Goal: Task Accomplishment & Management: Use online tool/utility

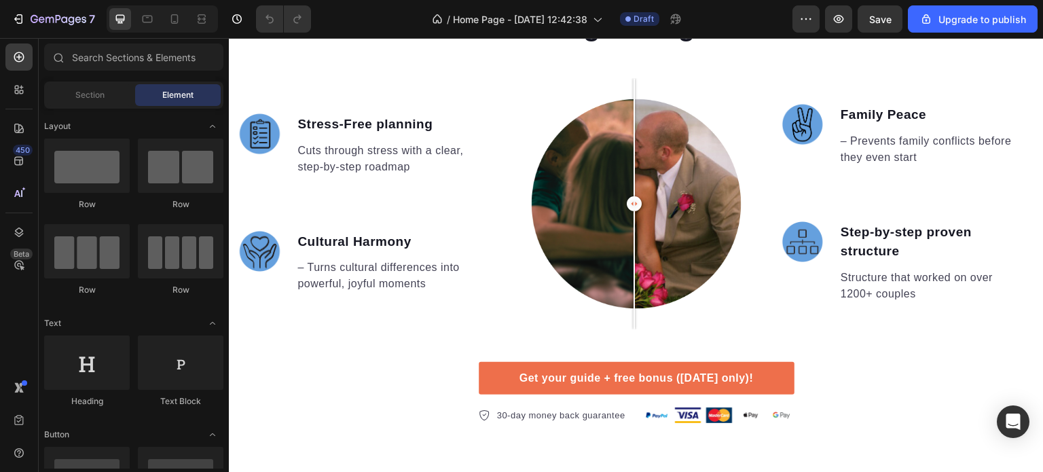
scroll to position [887, 0]
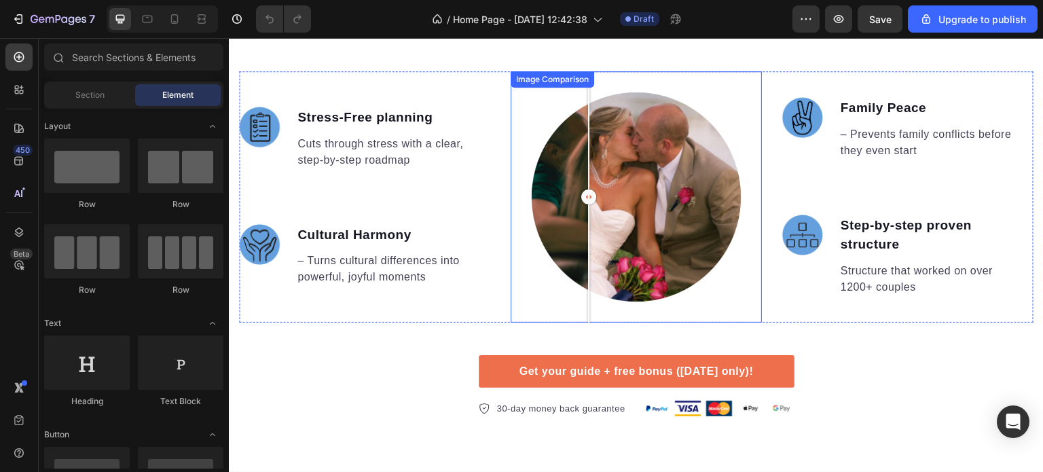
click at [585, 185] on div at bounding box center [636, 196] width 251 height 251
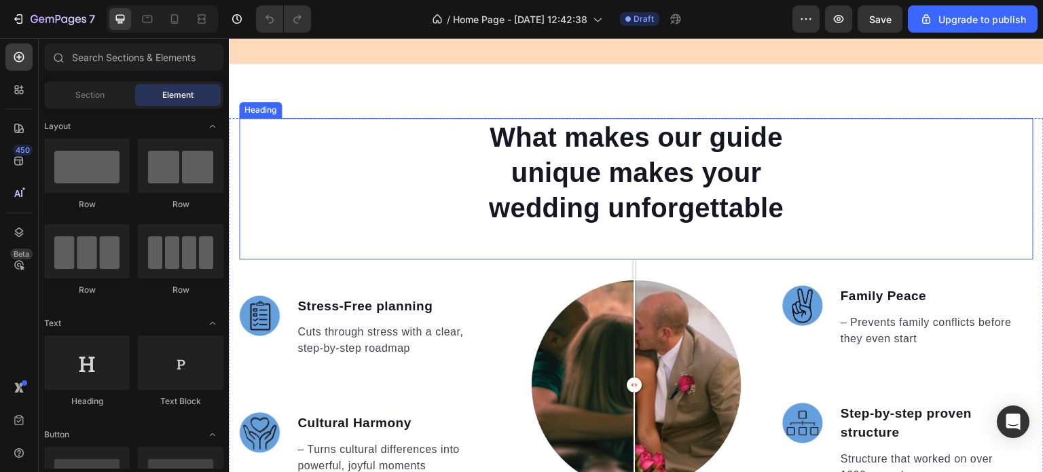
scroll to position [709, 0]
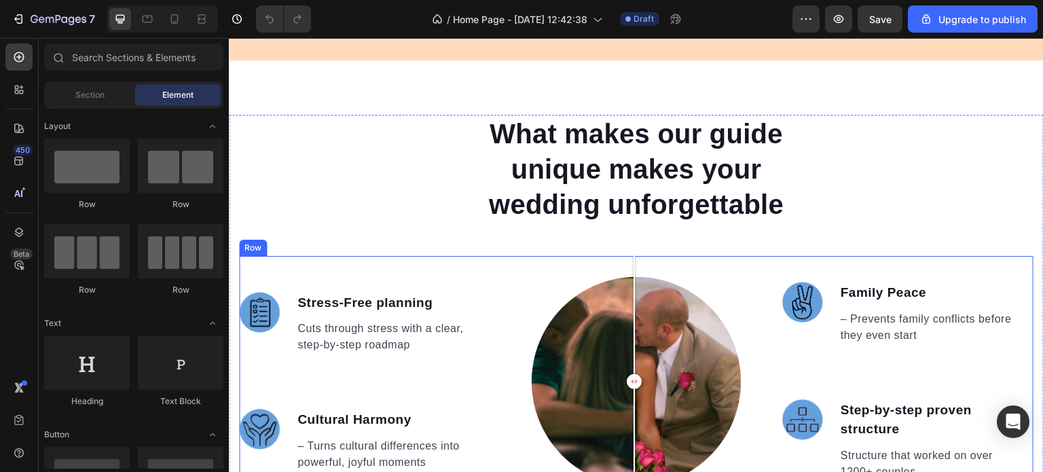
click at [446, 256] on div "Image Stress-Free planning Text block Cuts through stress with a clear, step-by…" at bounding box center [364, 381] width 251 height 251
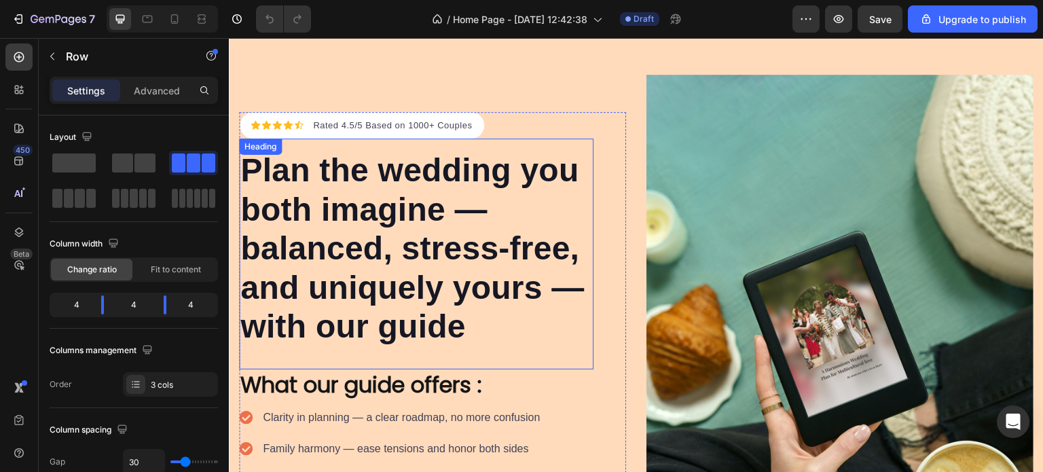
scroll to position [0, 0]
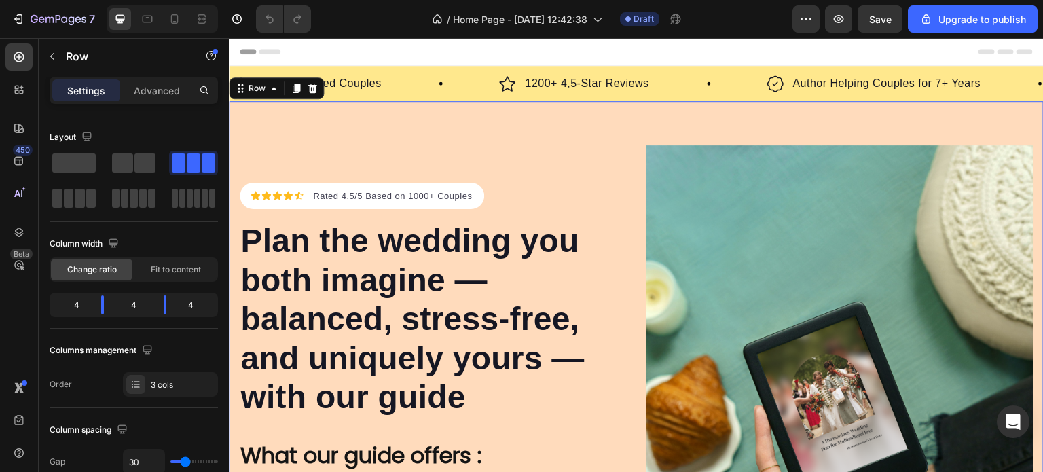
click at [465, 122] on div "Icon Icon Icon Icon Icon Icon List Hoz Rated 4.5/5 Based on 1000+ Couples Text …" at bounding box center [636, 435] width 815 height 669
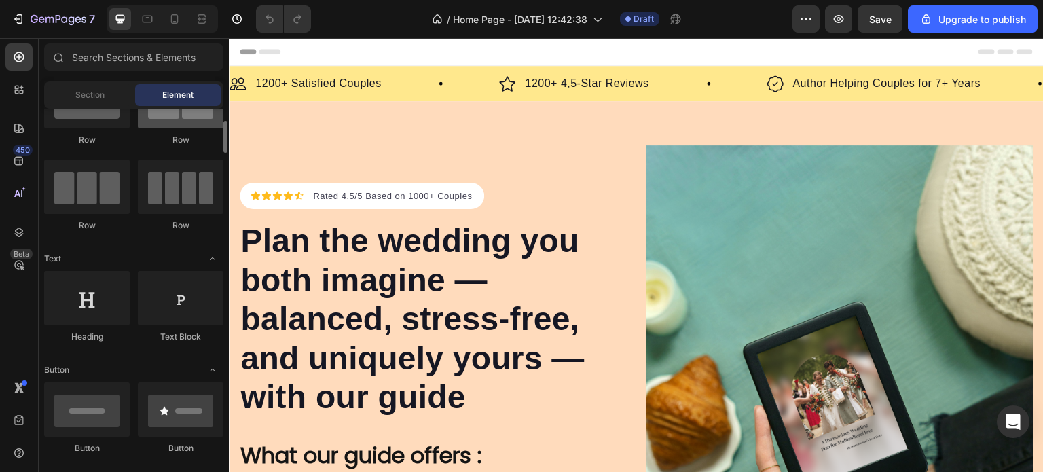
scroll to position [71, 0]
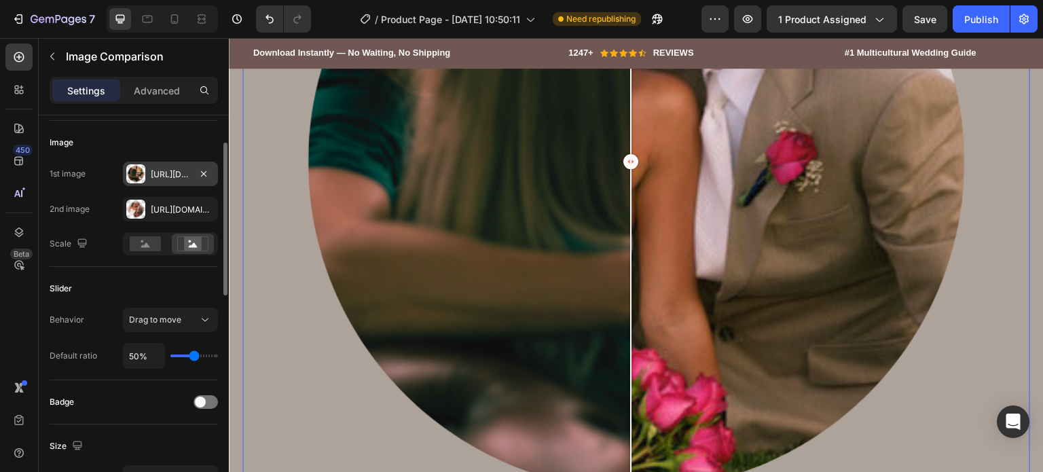
scroll to position [98, 0]
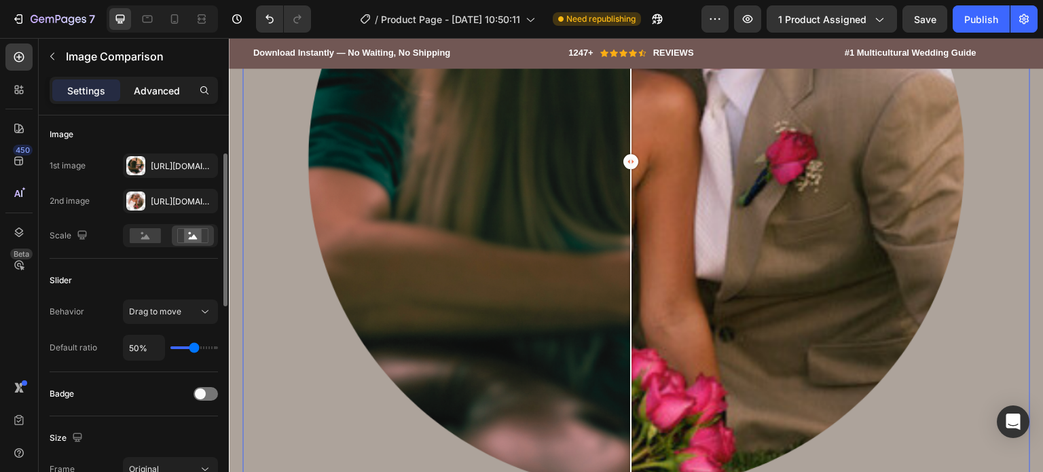
click at [142, 86] on p "Advanced" at bounding box center [157, 91] width 46 height 14
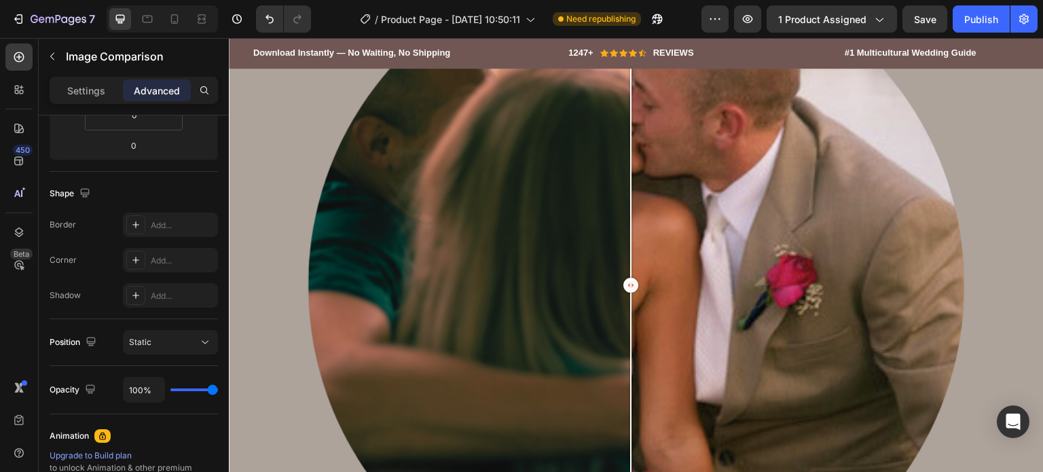
scroll to position [1684, 0]
click at [67, 88] on p "Settings" at bounding box center [86, 91] width 38 height 14
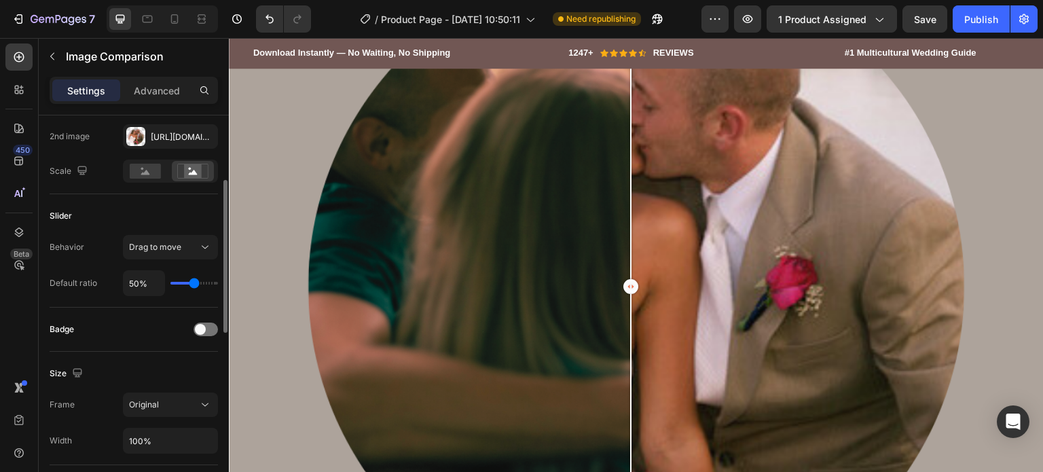
scroll to position [164, 0]
type input "19%"
type input "19"
type input "1%"
drag, startPoint x: 195, startPoint y: 279, endPoint x: 134, endPoint y: 283, distance: 60.6
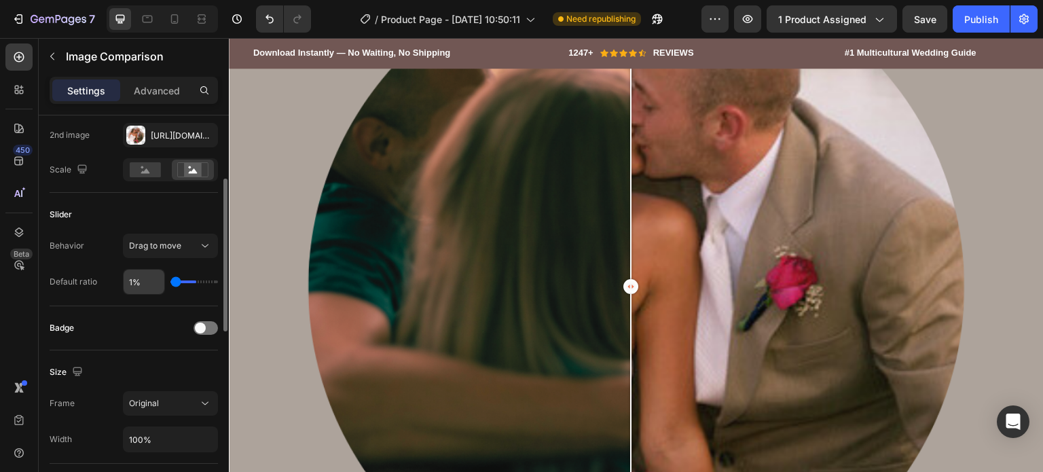
type input "1"
click at [170, 283] on input "range" at bounding box center [194, 281] width 48 height 3
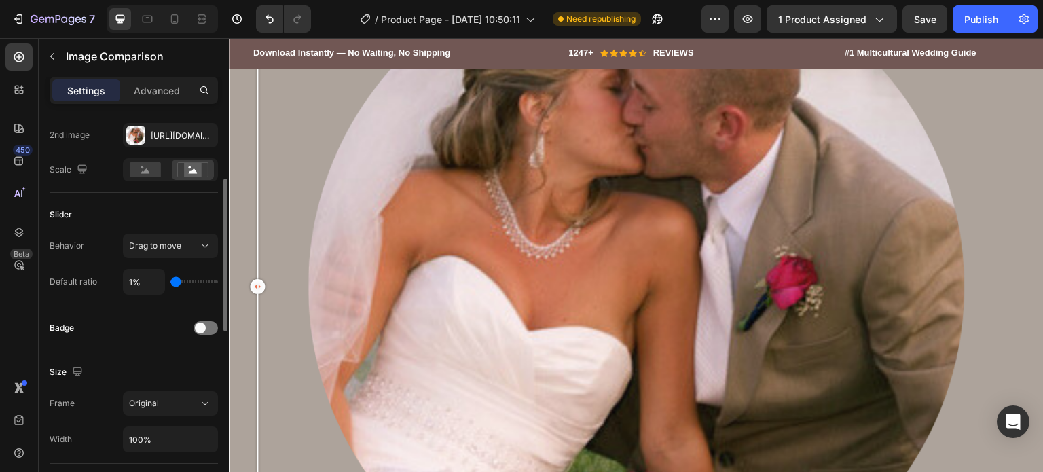
type input "38%"
type input "38"
type input "94%"
type input "94"
type input "95%"
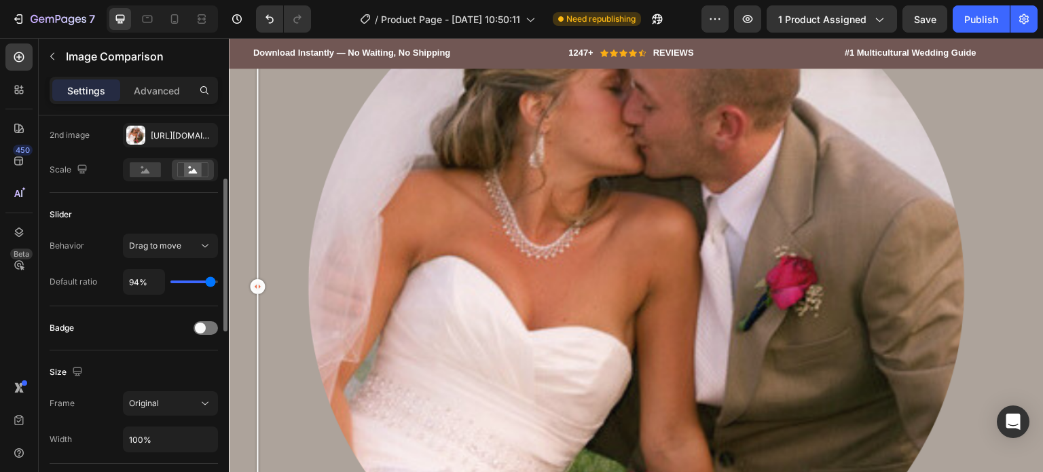
type input "95"
type input "97%"
type input "97"
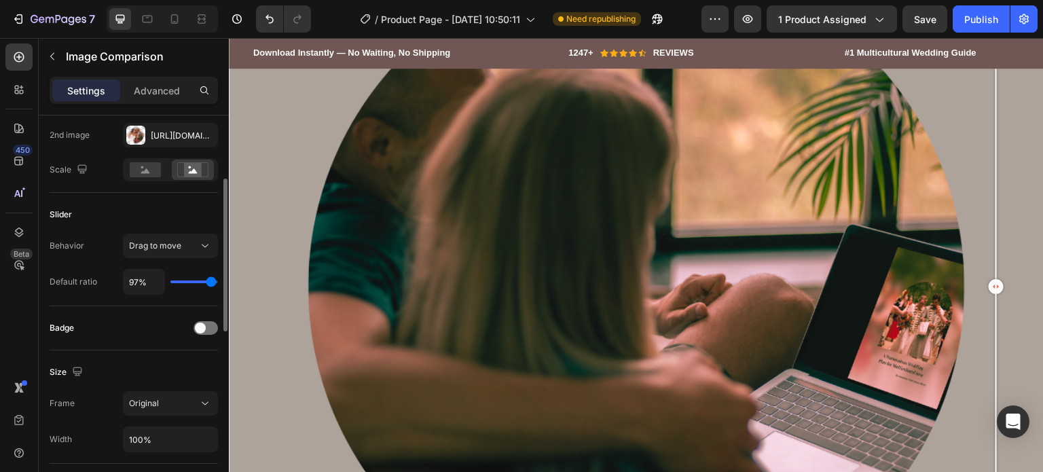
type input "95%"
drag, startPoint x: 179, startPoint y: 279, endPoint x: 210, endPoint y: 280, distance: 31.3
type input "95"
click at [210, 280] on input "range" at bounding box center [194, 281] width 48 height 3
type input "91%"
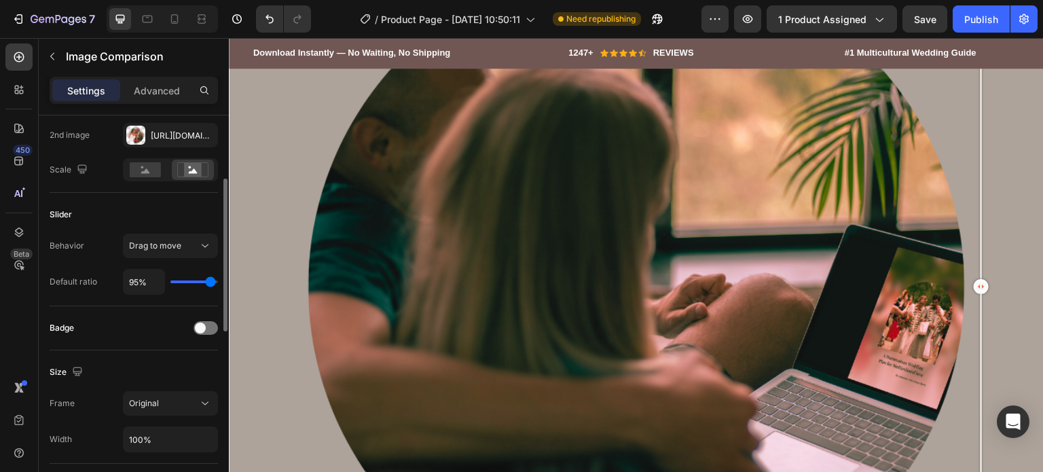
type input "91"
type input "62%"
type input "62"
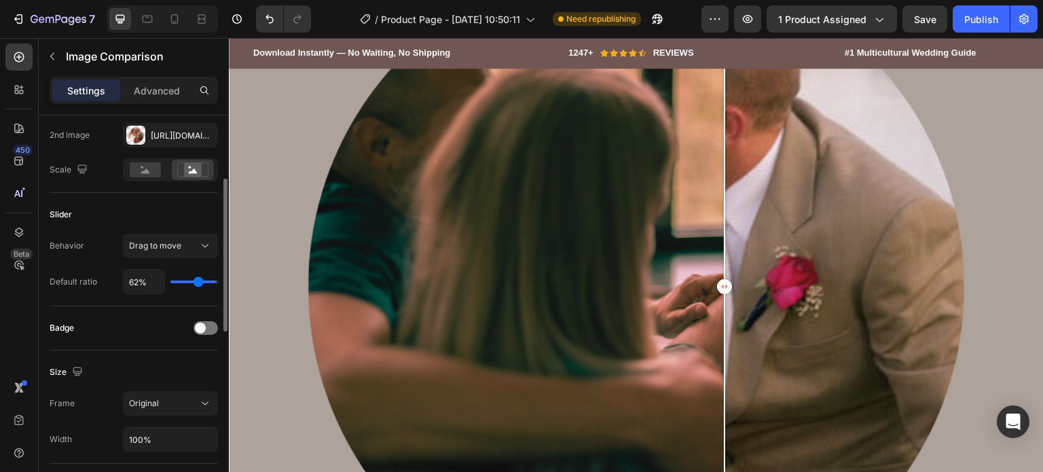
type input "60%"
type input "60"
type input "59%"
type input "59"
type input "57%"
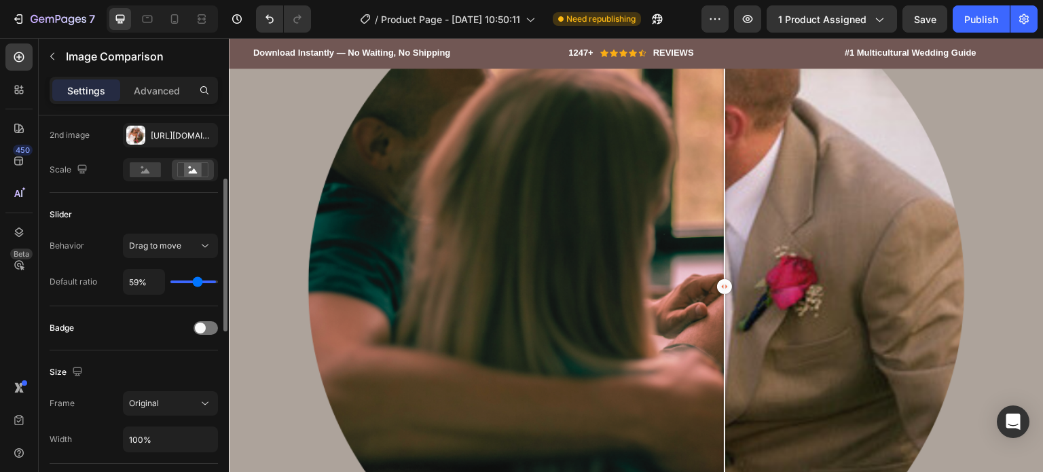
type input "57"
type input "54%"
type input "54"
type input "53%"
type input "53"
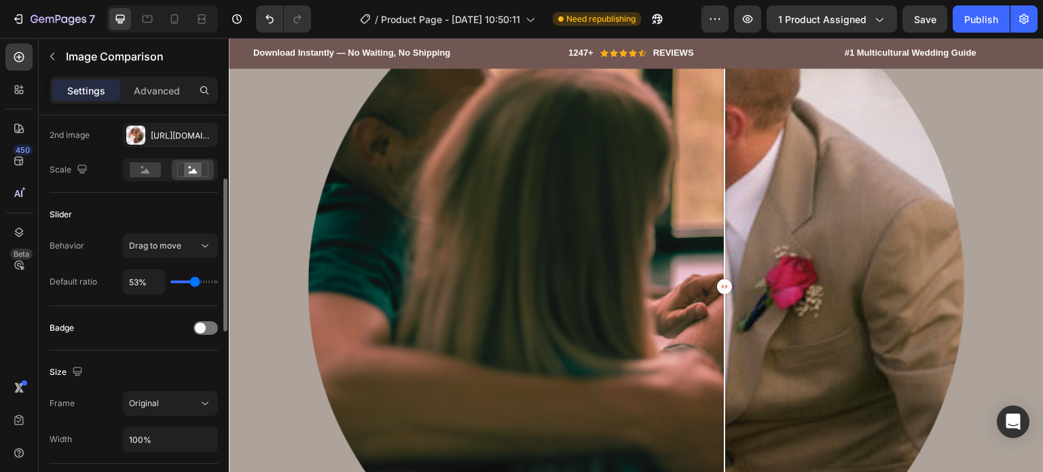
type input "51%"
type input "51"
type input "50%"
type input "50"
type input "47%"
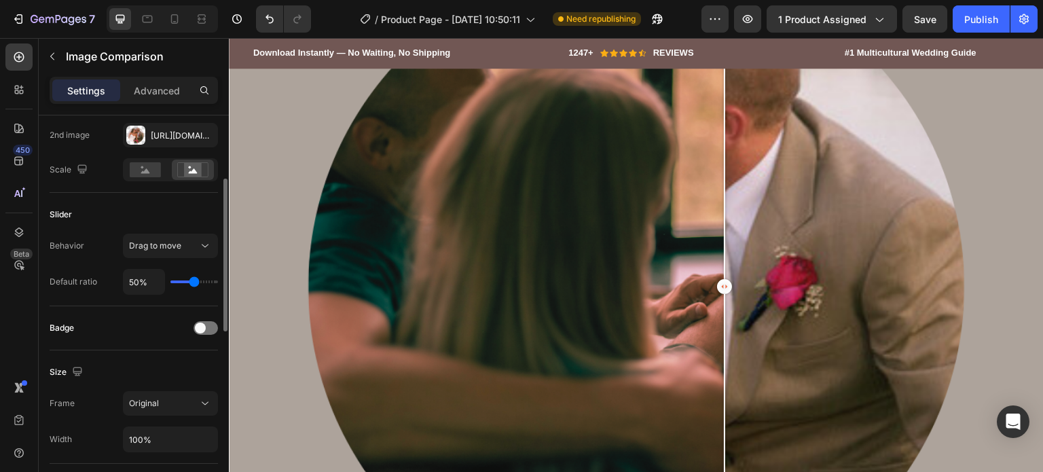
type input "47"
type input "45%"
type input "45"
type input "44%"
type input "44"
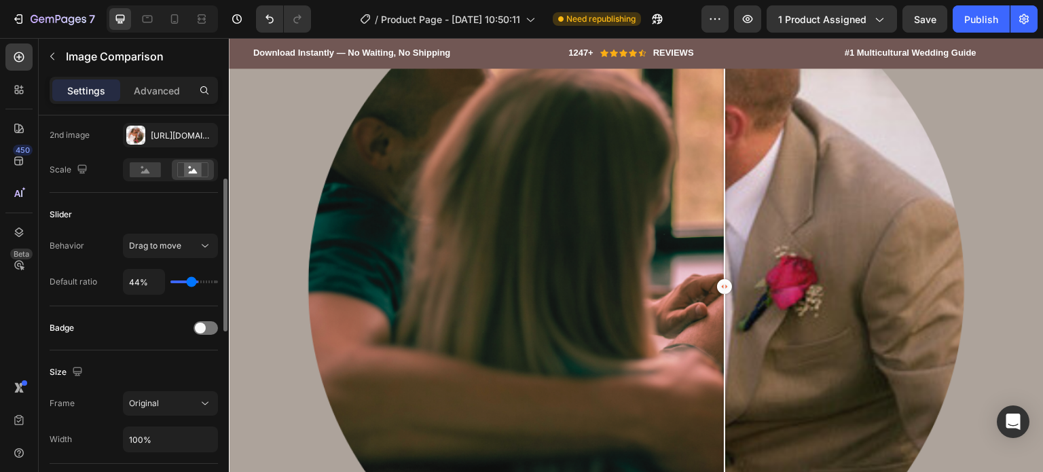
type input "42%"
type input "42"
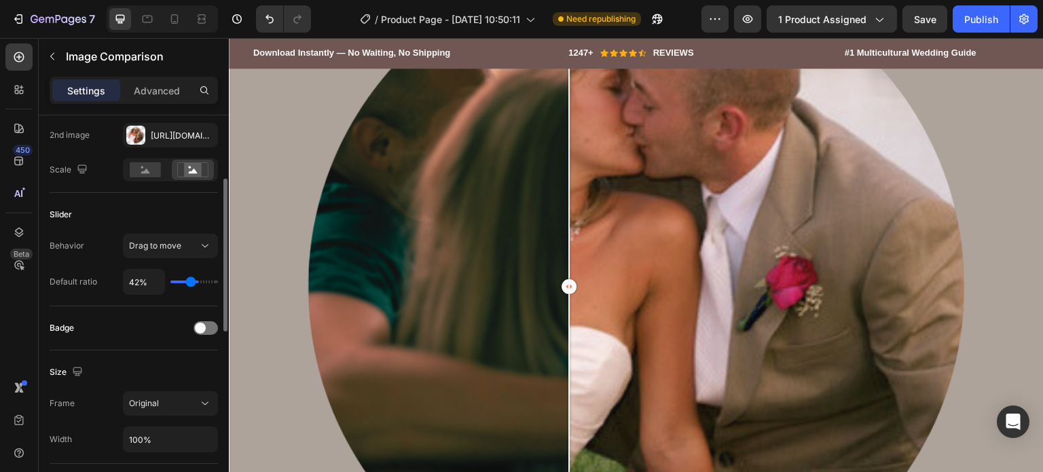
type input "41%"
type input "41"
type input "40%"
type input "40"
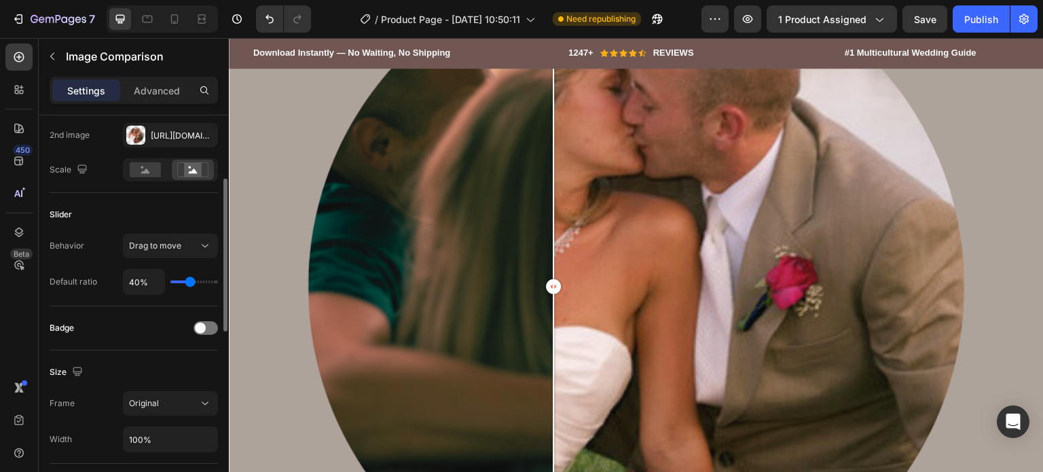
type input "38%"
type input "38"
type input "37%"
type input "37"
type input "35%"
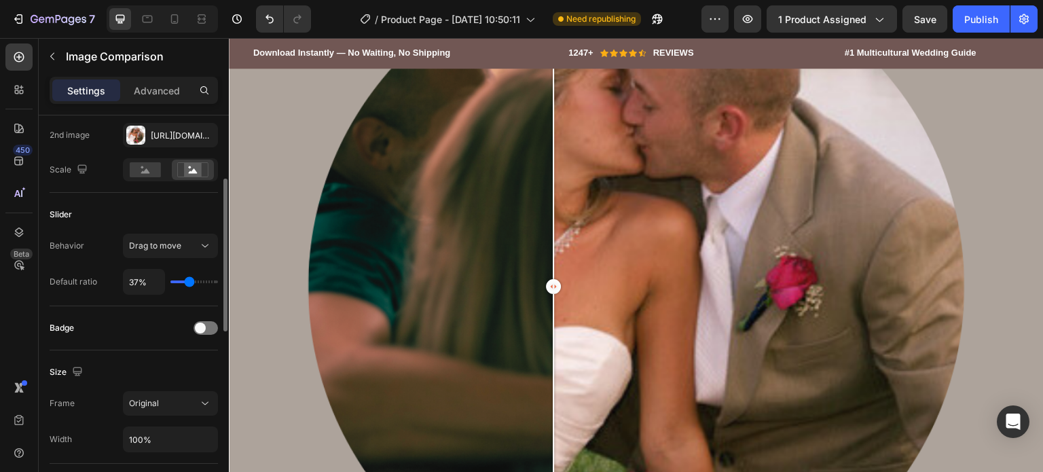
type input "35"
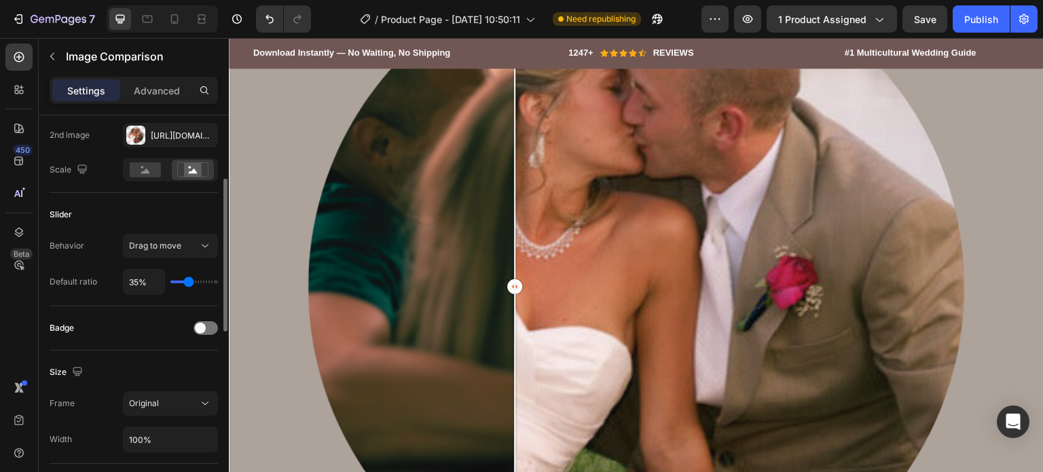
type input "37%"
type input "37"
type input "38%"
type input "38"
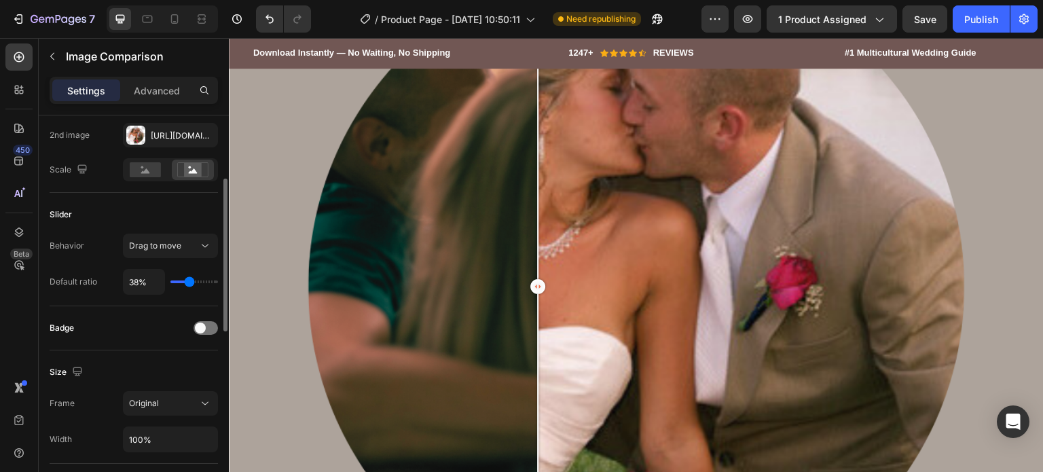
type input "40%"
type input "40"
type input "41%"
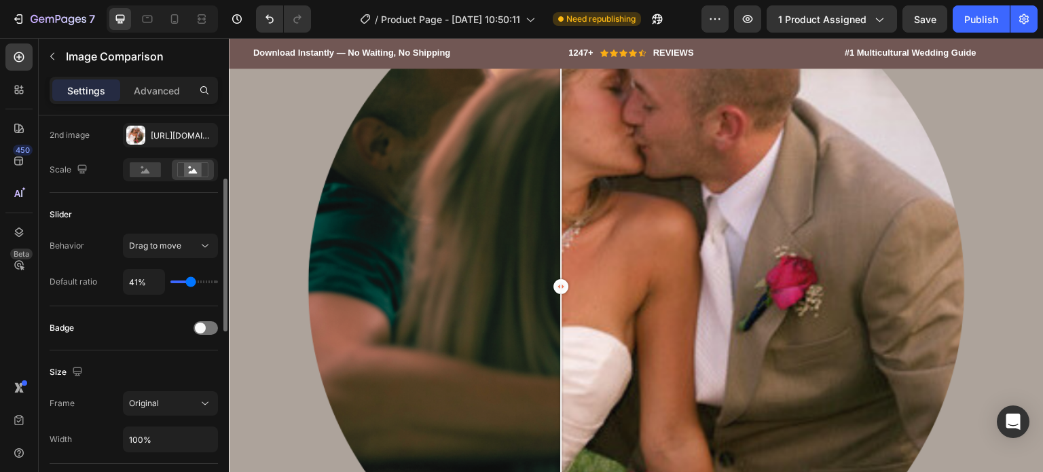
drag, startPoint x: 210, startPoint y: 280, endPoint x: 190, endPoint y: 280, distance: 20.4
type input "41"
click at [190, 280] on input "range" at bounding box center [194, 281] width 48 height 3
click at [145, 280] on input "41%" at bounding box center [144, 282] width 41 height 24
type input "5%"
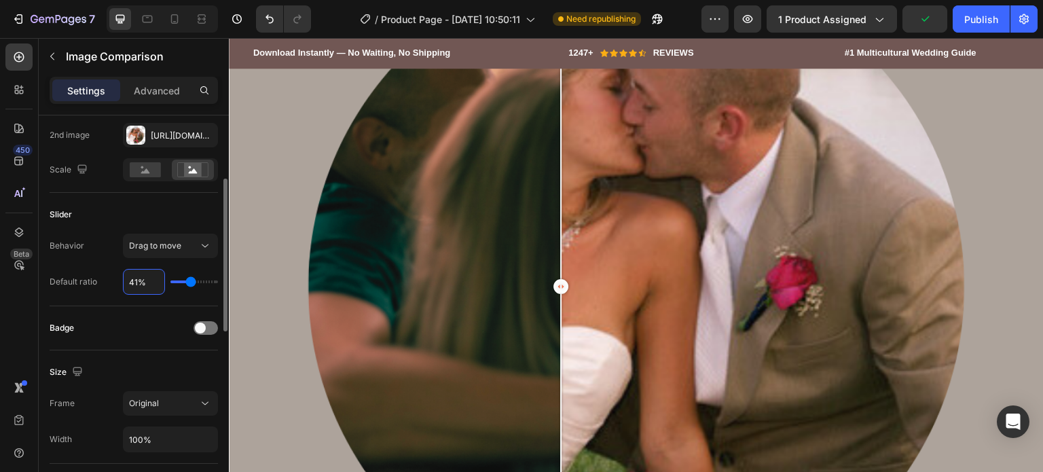
type input "5"
type input "50%"
type input "50"
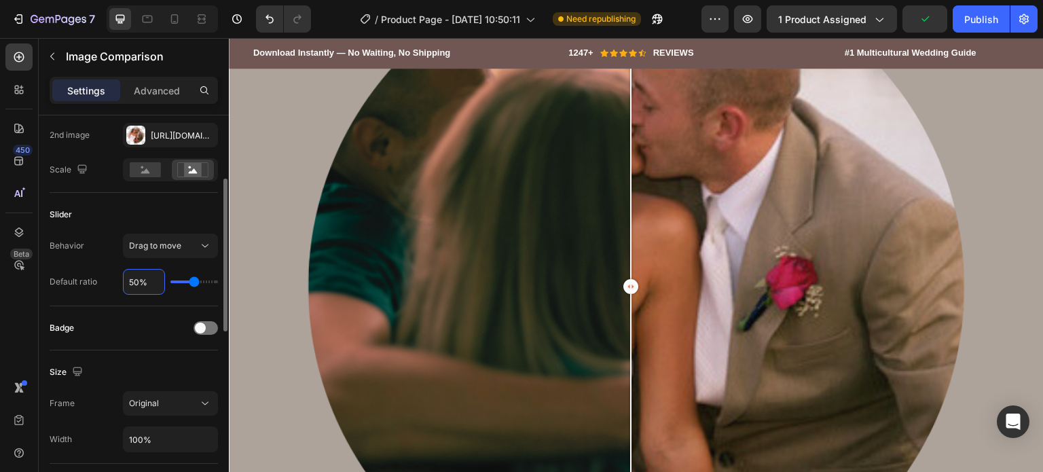
type input "50%"
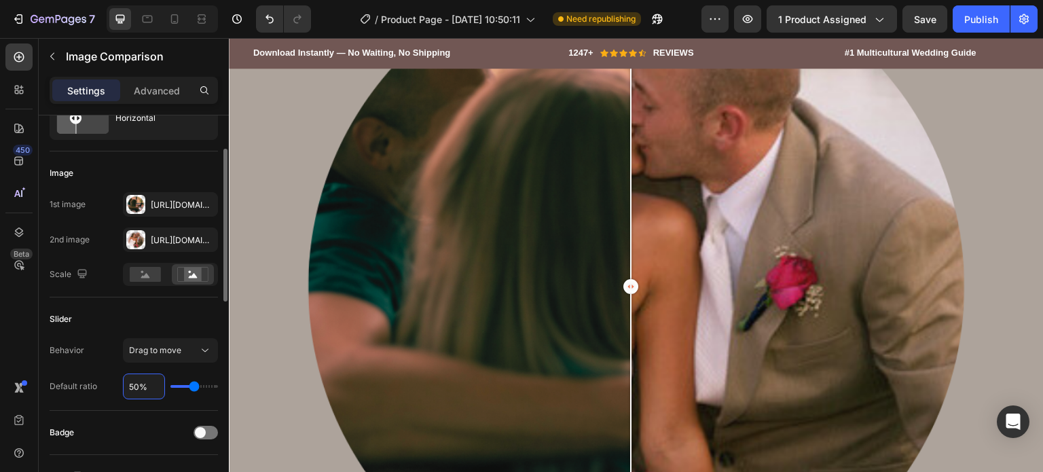
scroll to position [60, 0]
click at [155, 274] on rect at bounding box center [145, 273] width 31 height 15
click at [181, 274] on icon at bounding box center [192, 273] width 31 height 15
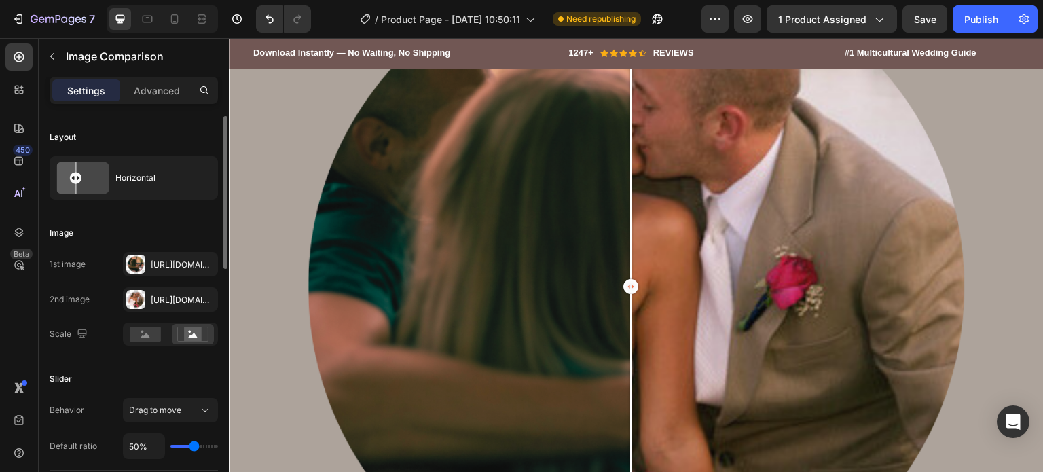
scroll to position [1, 0]
click at [149, 81] on div "Advanced" at bounding box center [157, 90] width 68 height 22
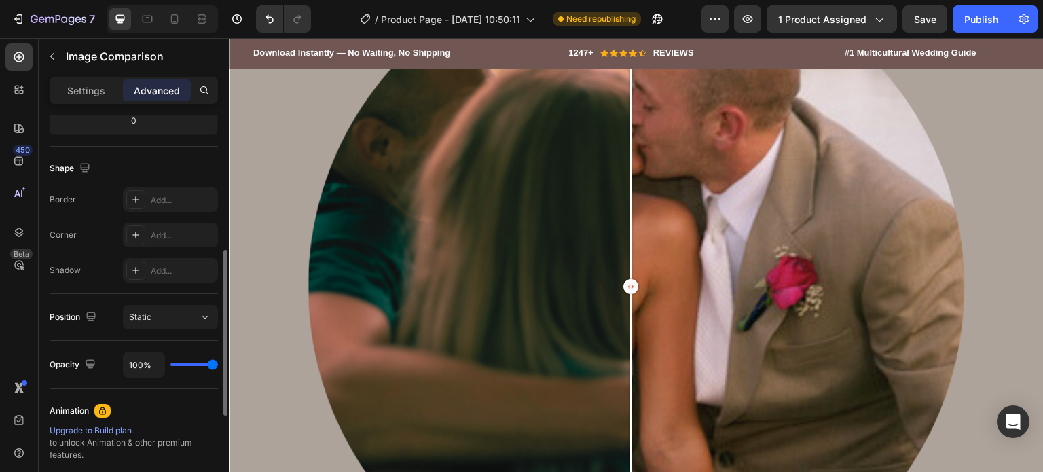
scroll to position [318, 0]
click at [160, 316] on div "Static" at bounding box center [163, 316] width 69 height 12
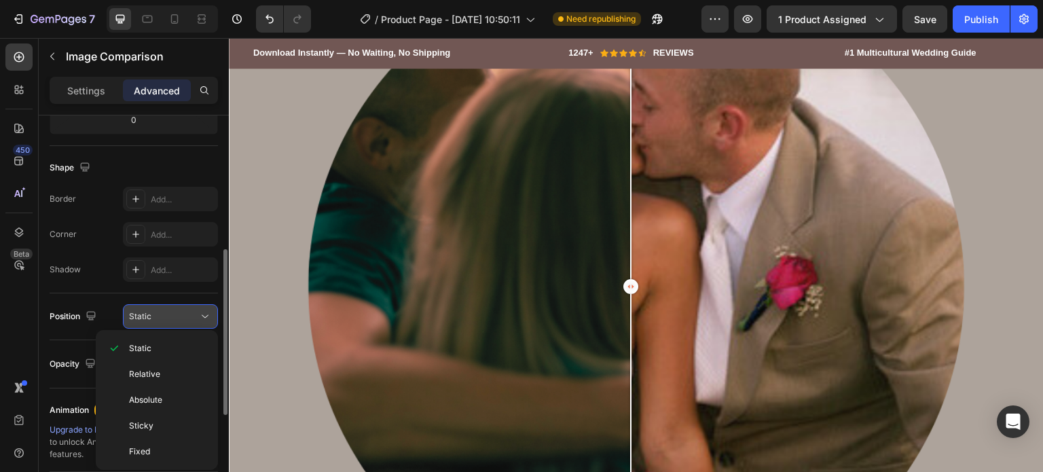
click at [160, 320] on div "Static" at bounding box center [163, 316] width 69 height 12
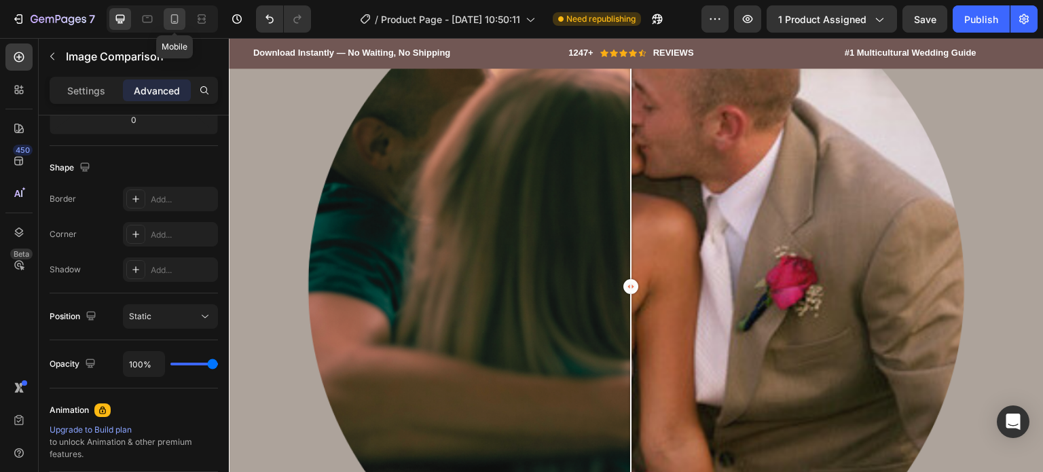
click at [170, 15] on icon at bounding box center [175, 19] width 14 height 14
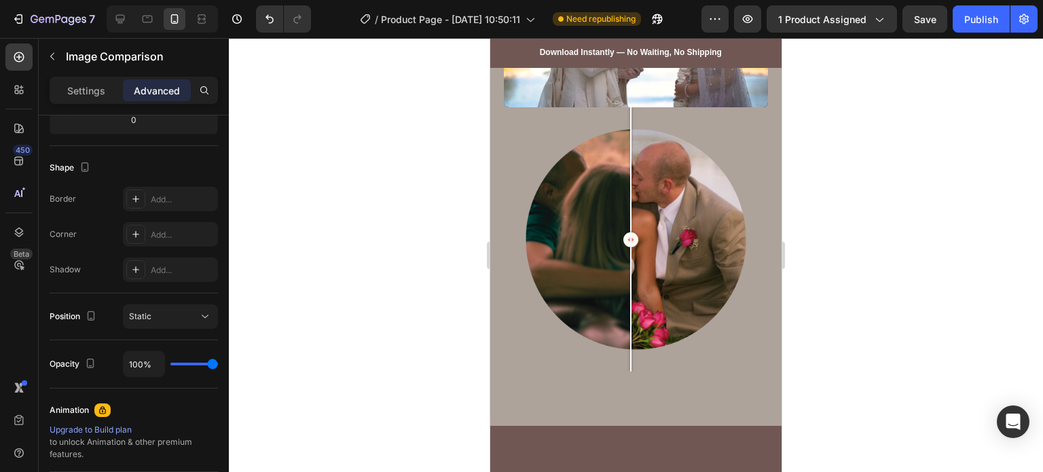
scroll to position [1117, 0]
click at [127, 21] on div at bounding box center [120, 19] width 22 height 22
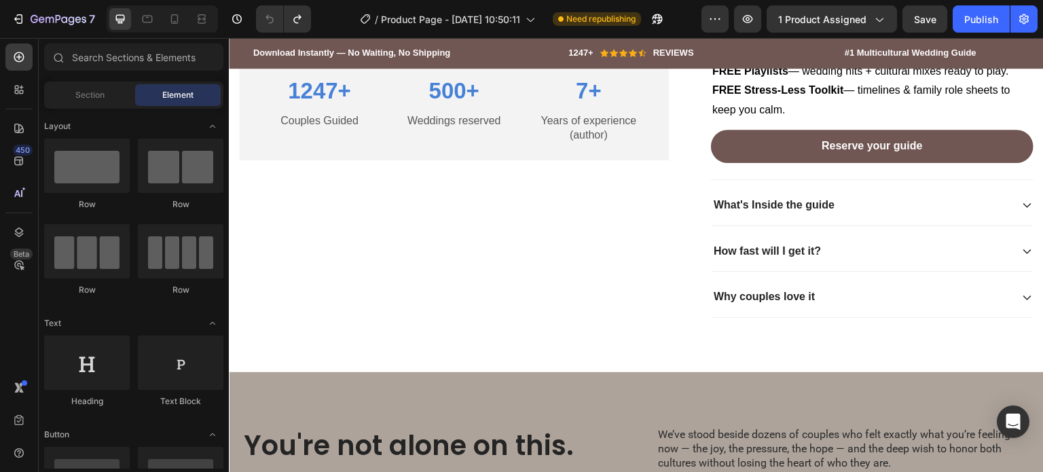
scroll to position [567, 0]
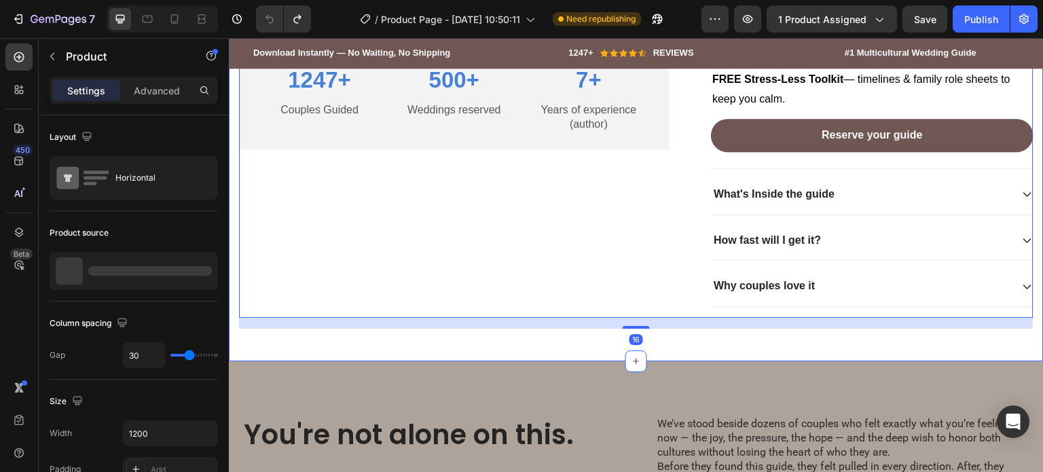
click at [557, 329] on div "16" at bounding box center [636, 323] width 794 height 11
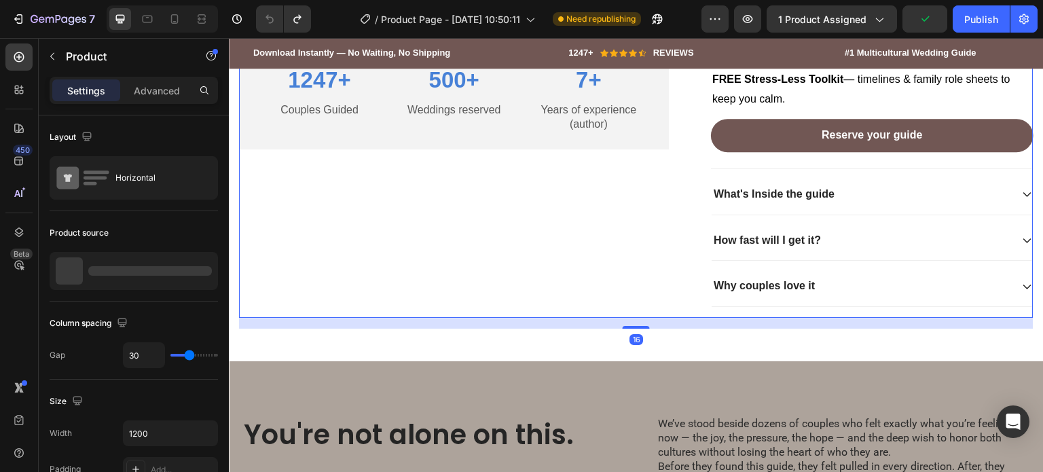
click at [829, 329] on div "16" at bounding box center [636, 323] width 794 height 11
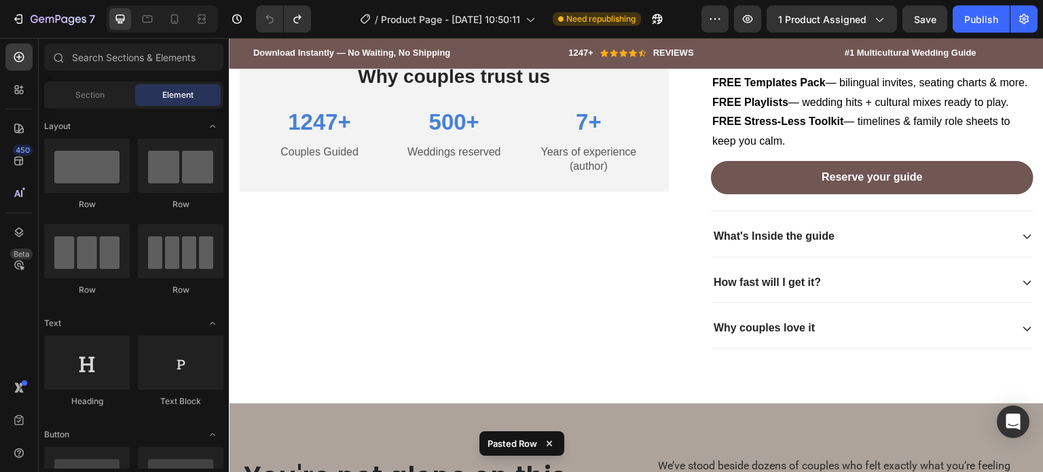
scroll to position [633, 0]
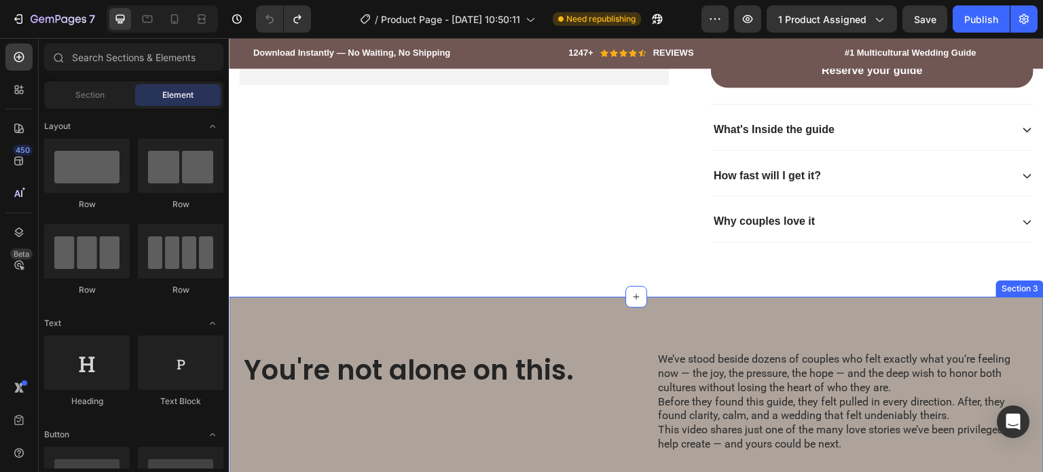
scroll to position [630, 0]
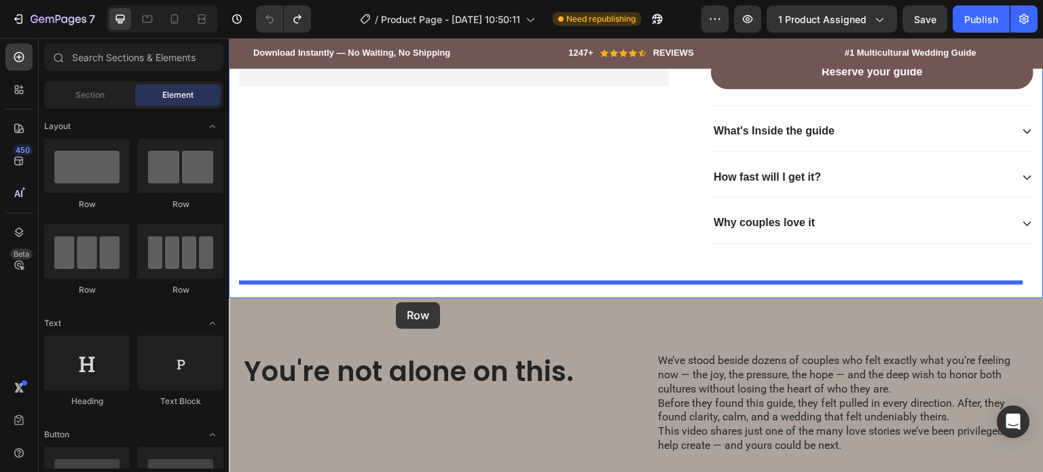
drag, startPoint x: 319, startPoint y: 206, endPoint x: 396, endPoint y: 302, distance: 123.2
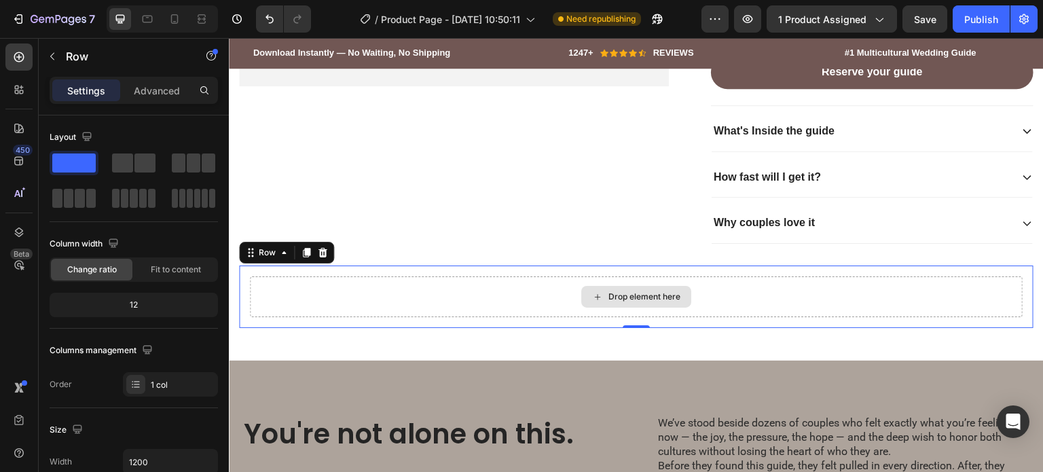
click at [398, 301] on div "Drop element here" at bounding box center [636, 296] width 773 height 41
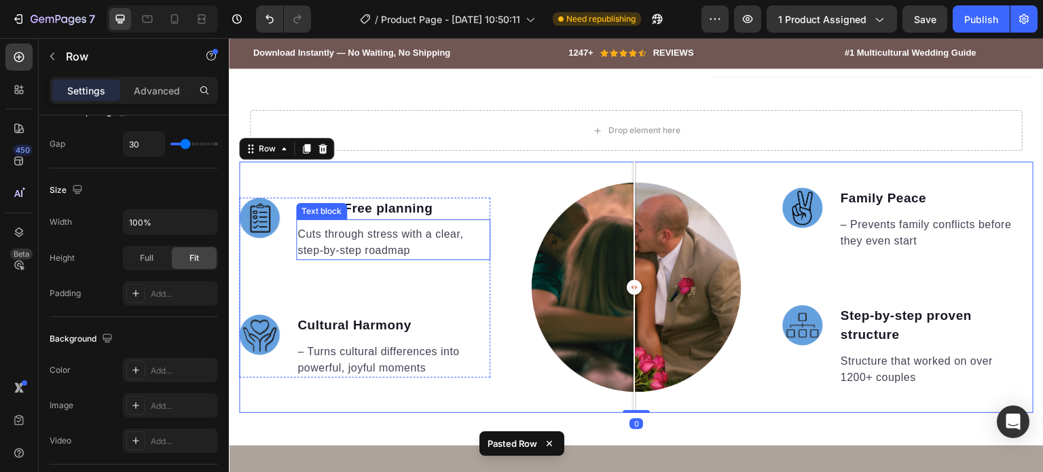
scroll to position [679, 0]
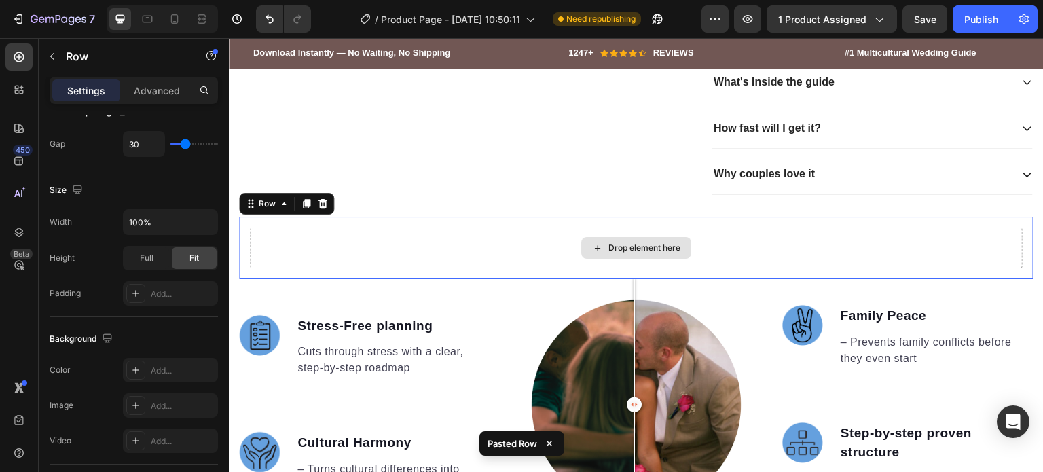
click at [502, 258] on div "Drop element here" at bounding box center [636, 247] width 773 height 41
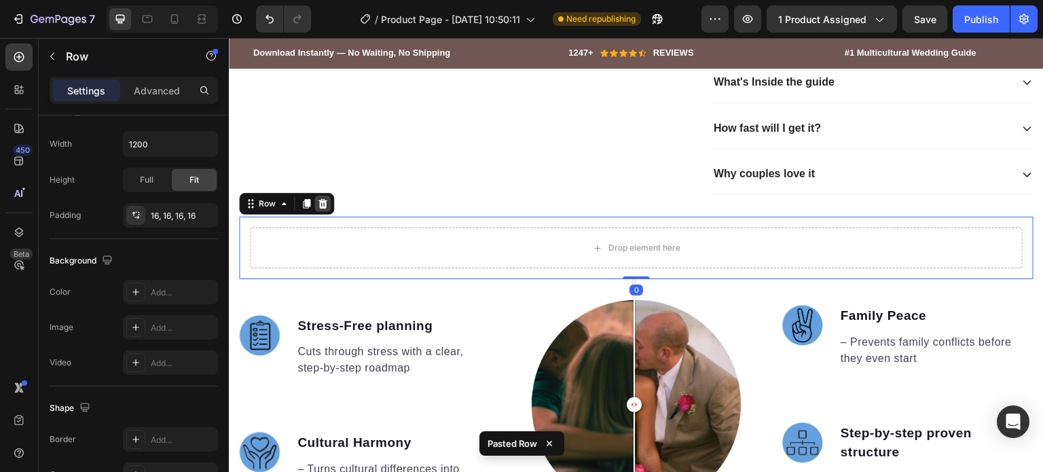
click at [329, 212] on div at bounding box center [322, 204] width 16 height 16
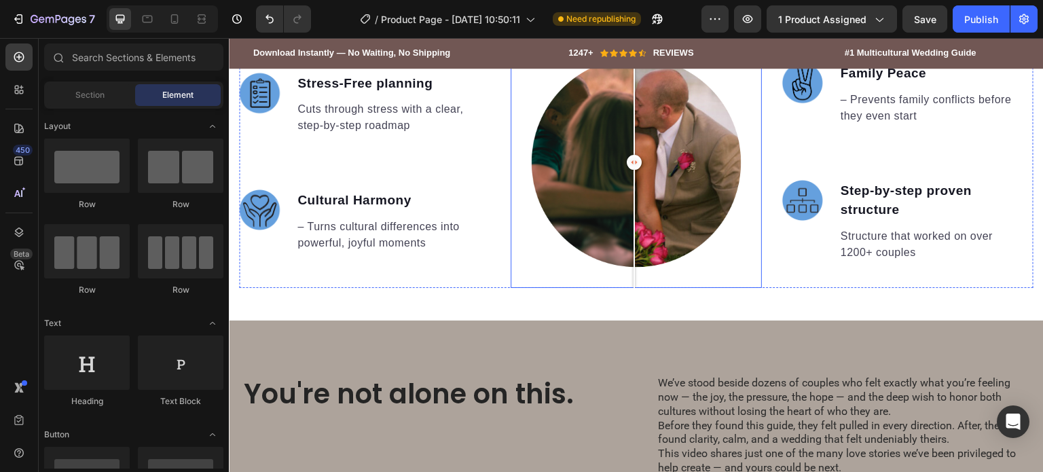
scroll to position [860, 0]
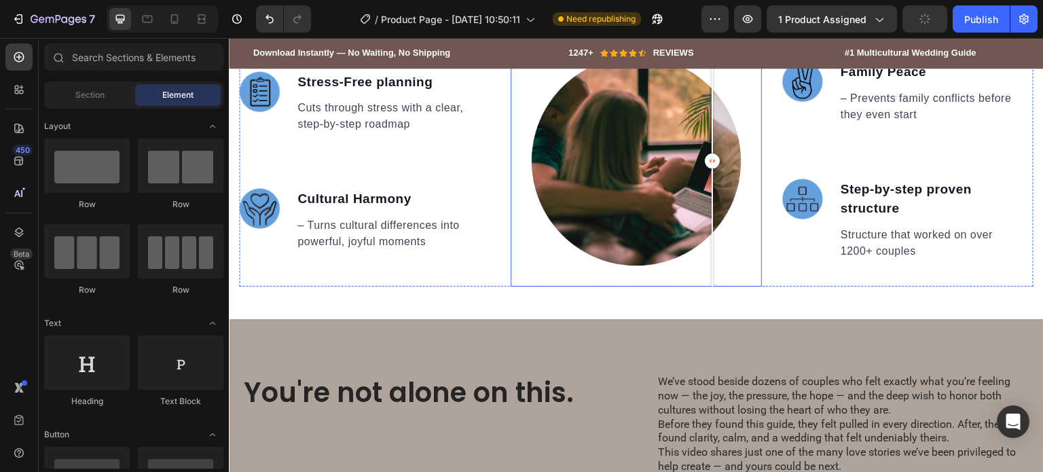
drag, startPoint x: 629, startPoint y: 178, endPoint x: 716, endPoint y: 211, distance: 93.1
click at [716, 211] on div at bounding box center [712, 160] width 27 height 251
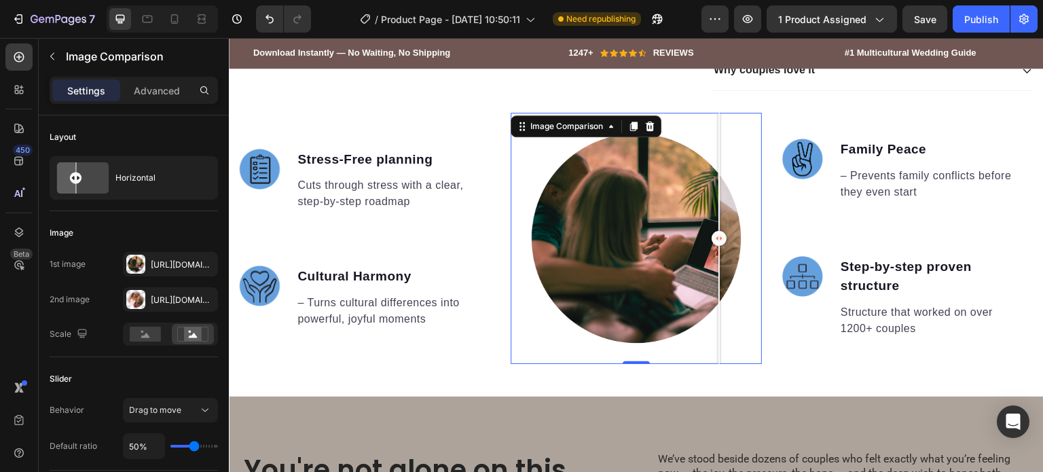
scroll to position [899, 0]
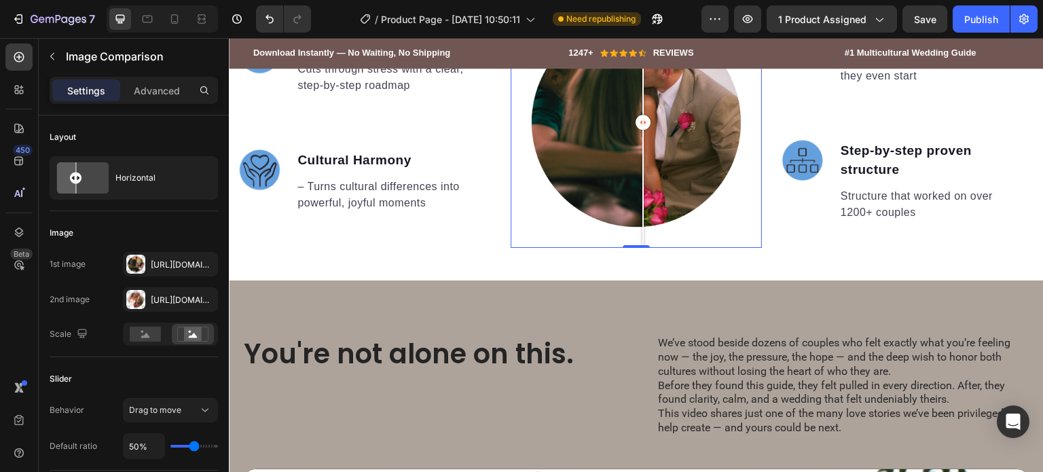
drag, startPoint x: 717, startPoint y: 209, endPoint x: 640, endPoint y: 209, distance: 77.4
click at [640, 209] on div at bounding box center [642, 122] width 27 height 251
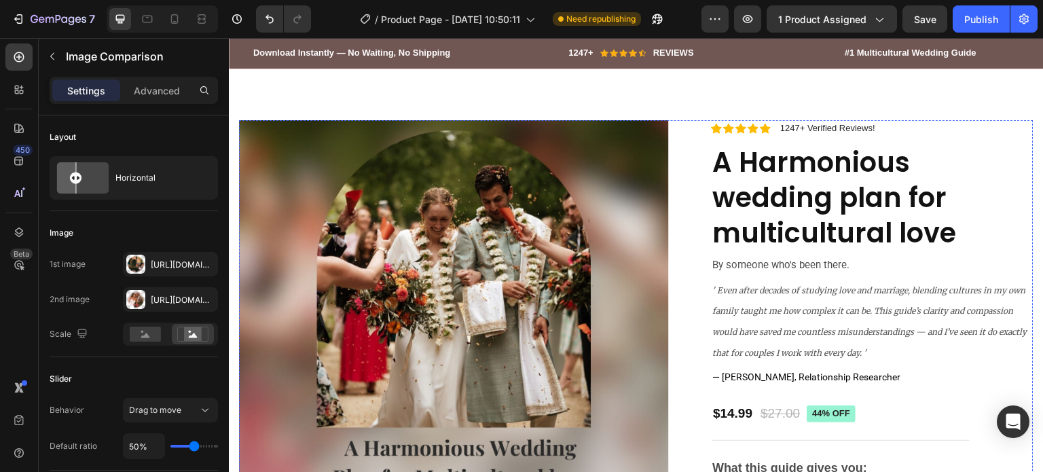
scroll to position [3, 0]
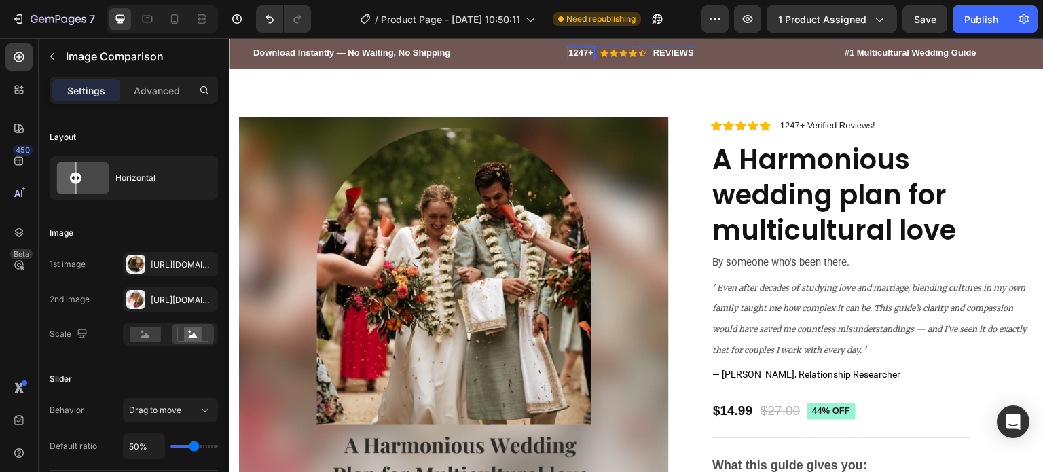
click at [585, 48] on h2 "1247+" at bounding box center [581, 53] width 28 height 14
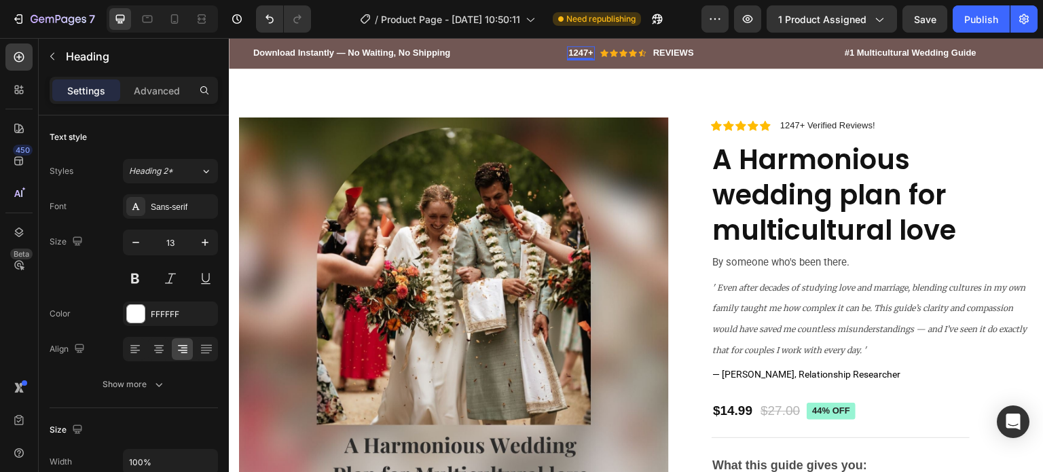
click at [588, 54] on h2 "1247+" at bounding box center [581, 53] width 28 height 14
click at [588, 54] on p "1247+" at bounding box center [580, 54] width 25 height 12
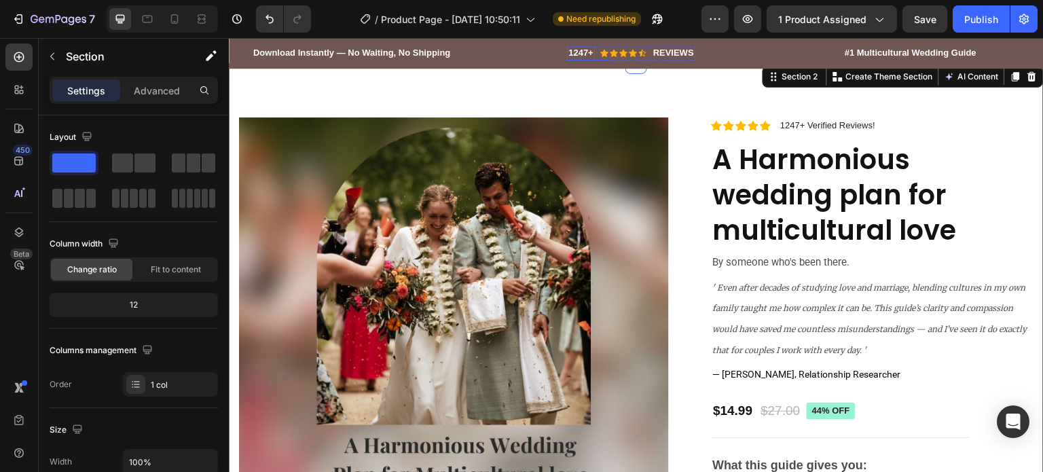
click at [580, 58] on div "1247+ Heading" at bounding box center [581, 53] width 28 height 14
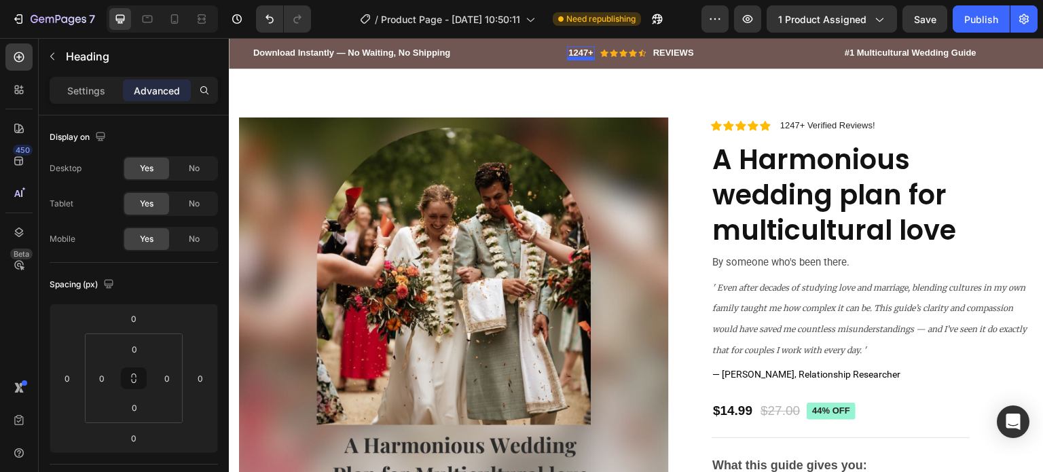
click at [585, 56] on div at bounding box center [580, 58] width 27 height 4
click at [588, 56] on div at bounding box center [580, 58] width 27 height 4
click at [588, 51] on p "1247+" at bounding box center [580, 54] width 25 height 12
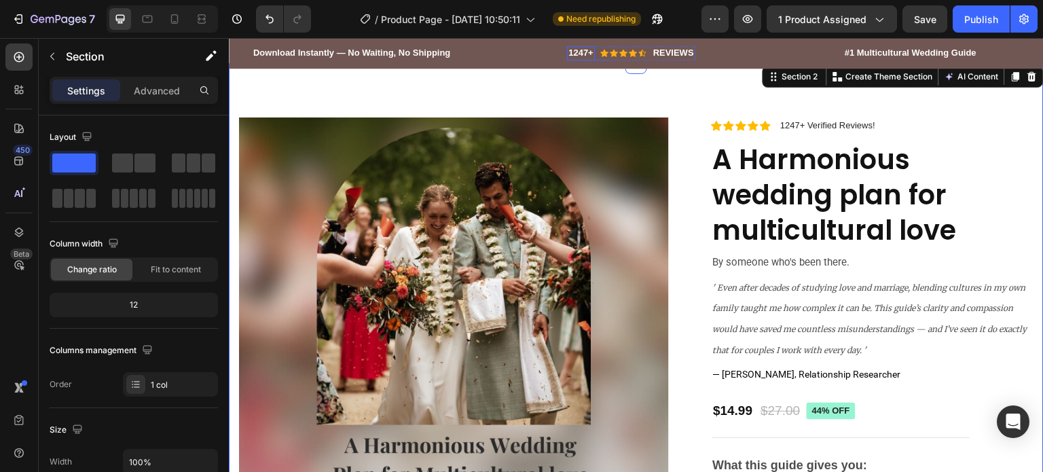
click at [574, 54] on p "1247+" at bounding box center [580, 54] width 25 height 12
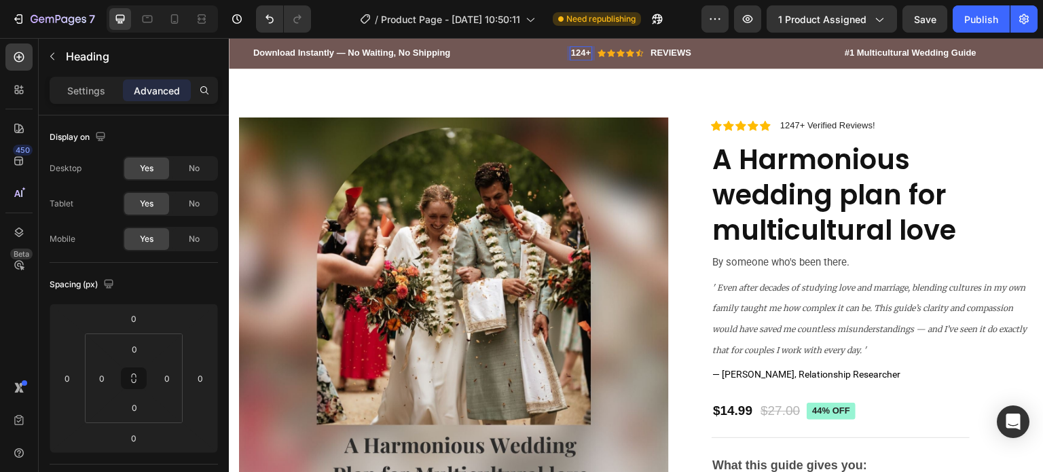
scroll to position [0, 0]
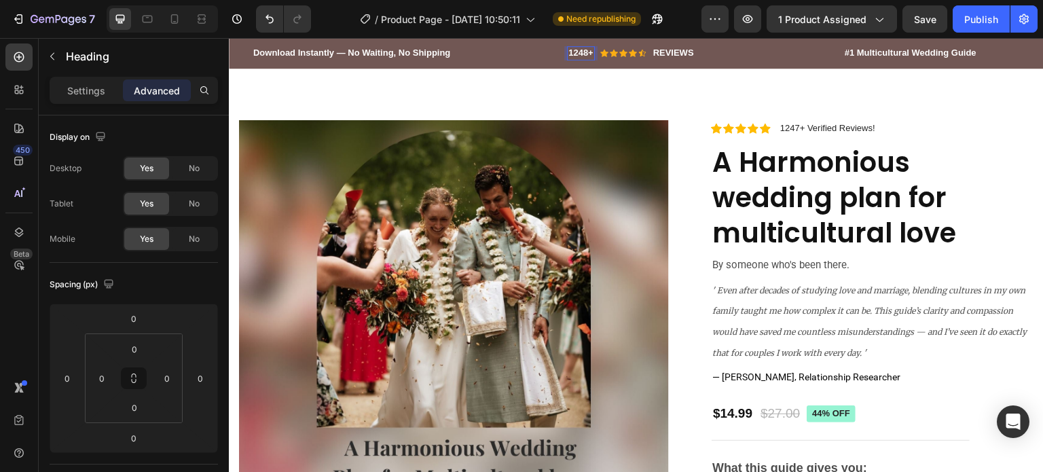
click at [577, 51] on p "1248+" at bounding box center [580, 54] width 25 height 12
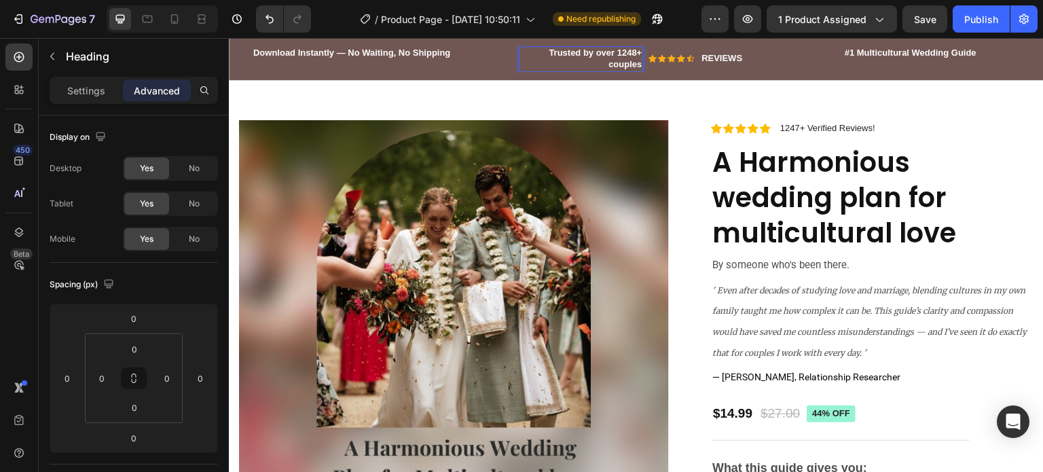
click at [583, 54] on p "Trusted by over 1248+ couples" at bounding box center [581, 59] width 122 height 23
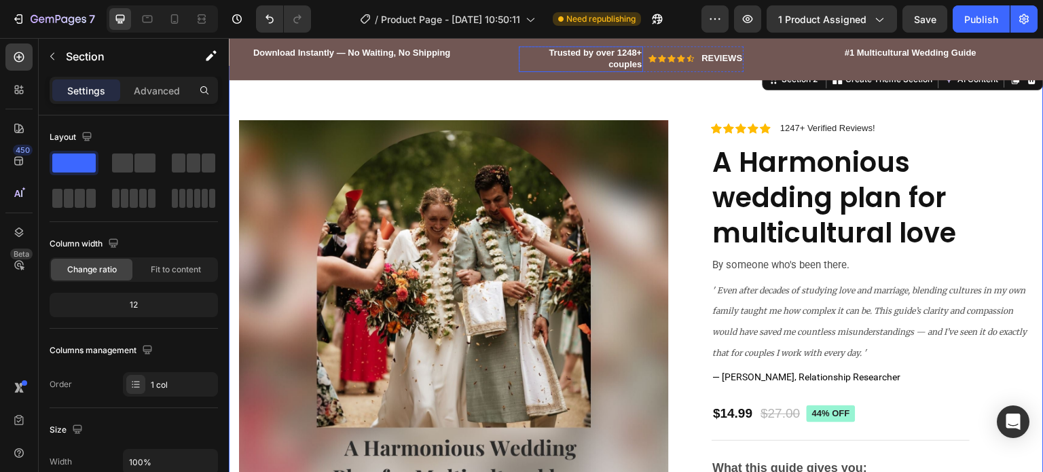
click at [611, 56] on p "Trusted by over 1248+ couples" at bounding box center [581, 59] width 122 height 23
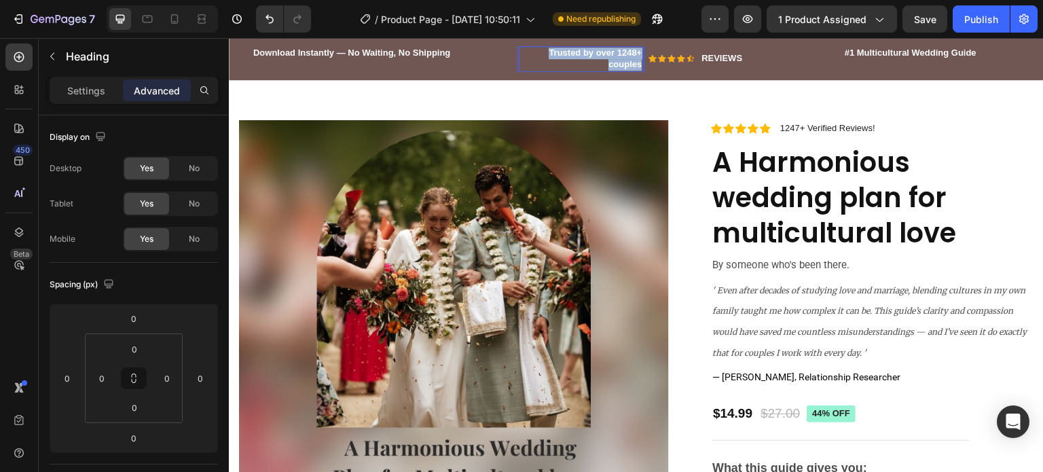
click at [611, 56] on p "Trusted by over 1248+ couples" at bounding box center [581, 59] width 122 height 23
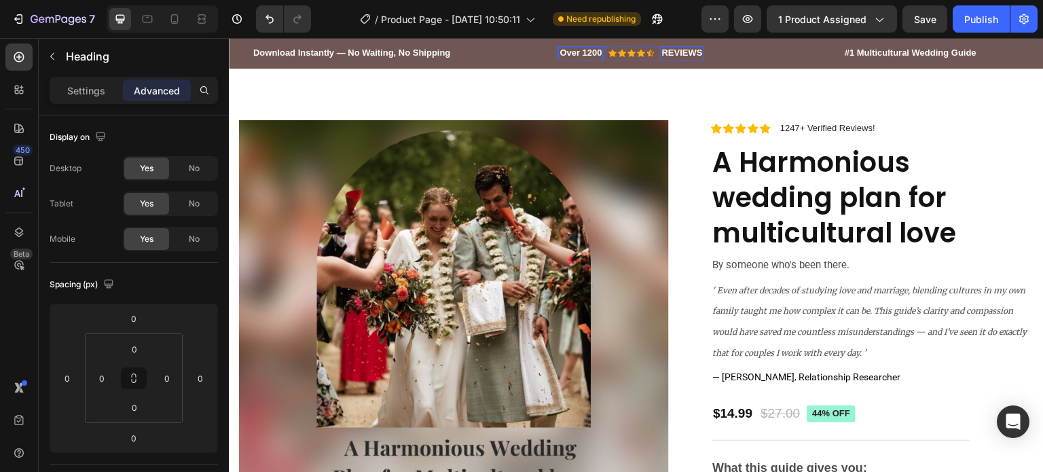
click at [686, 51] on p "REVIEWS" at bounding box center [681, 54] width 41 height 12
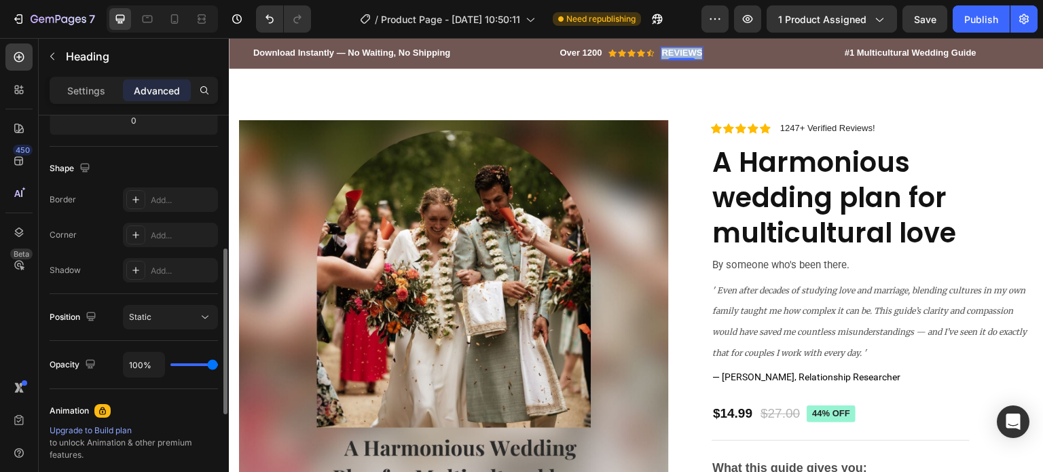
click at [686, 51] on p "REVIEWS" at bounding box center [681, 54] width 41 height 12
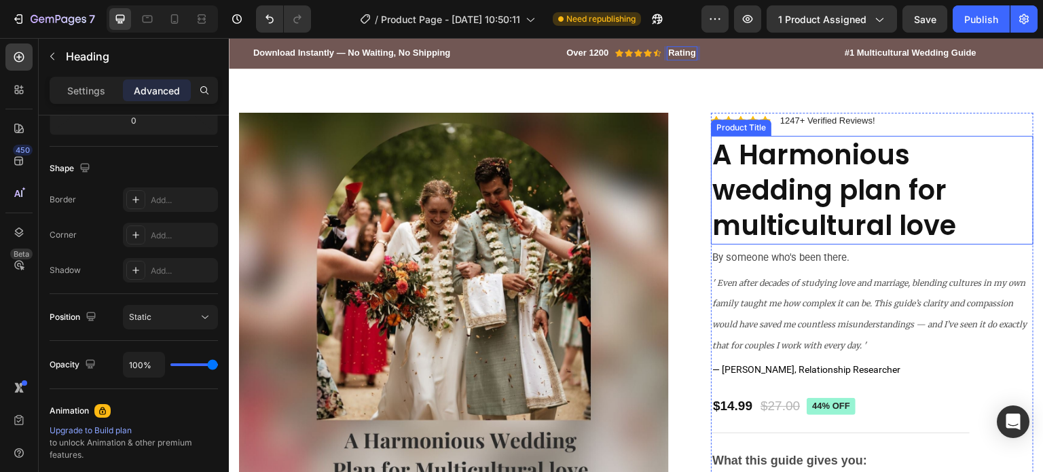
scroll to position [8, 0]
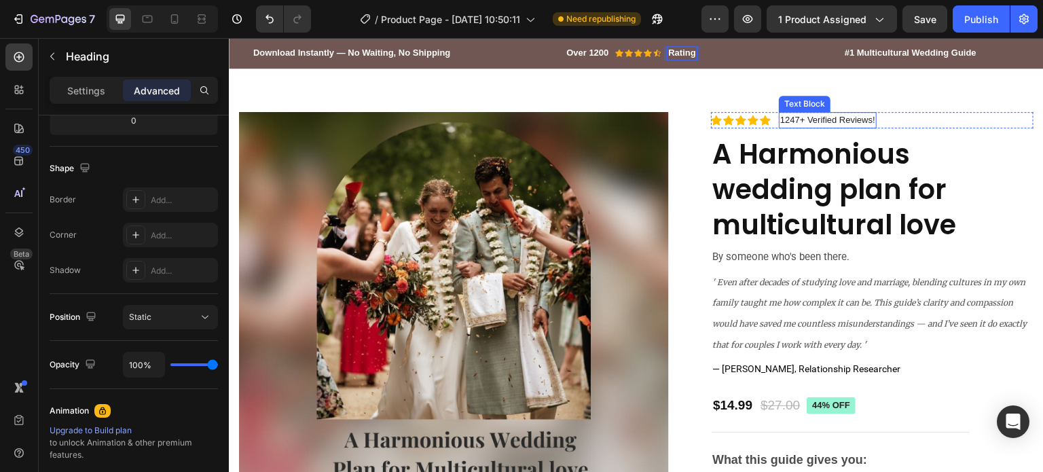
click at [839, 122] on p "1247+ Verified Reviews!" at bounding box center [827, 120] width 95 height 14
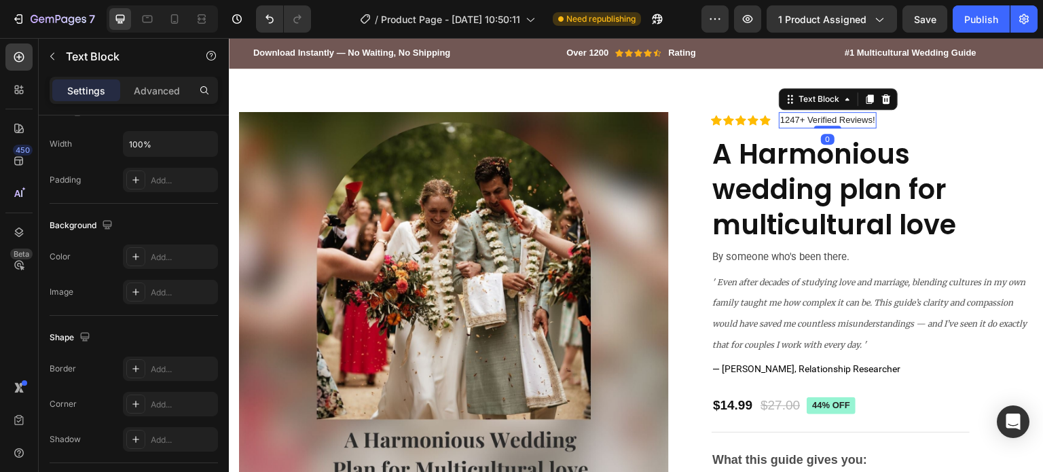
scroll to position [0, 0]
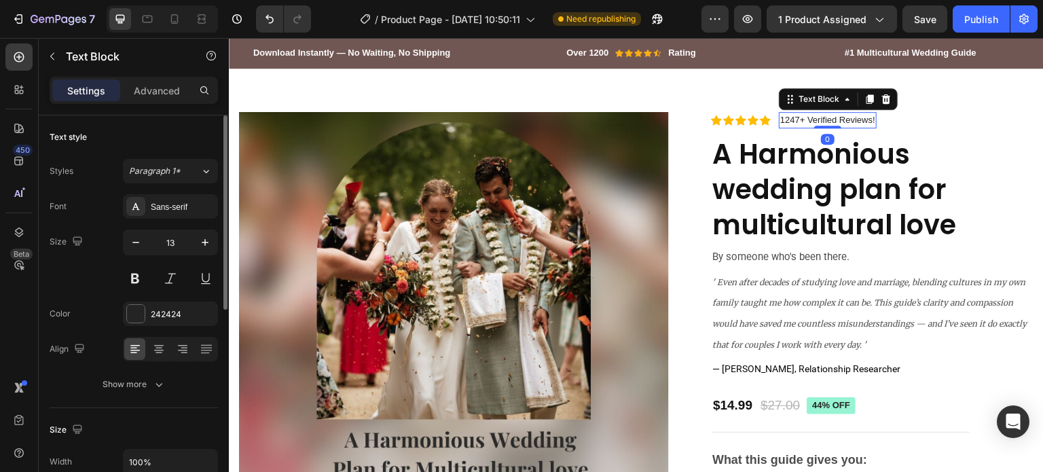
click at [839, 122] on p "1247+ Verified Reviews!" at bounding box center [827, 120] width 95 height 14
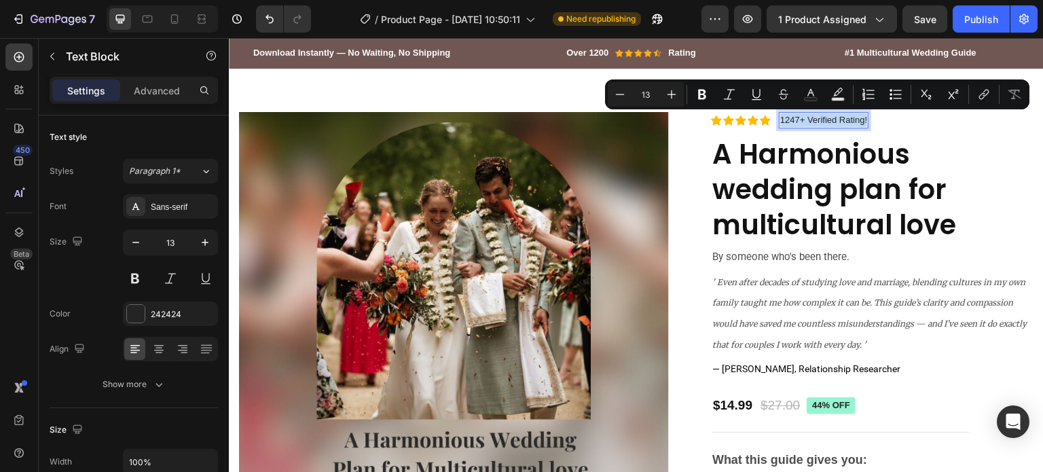
copy p "1247+ Verified Rating!"
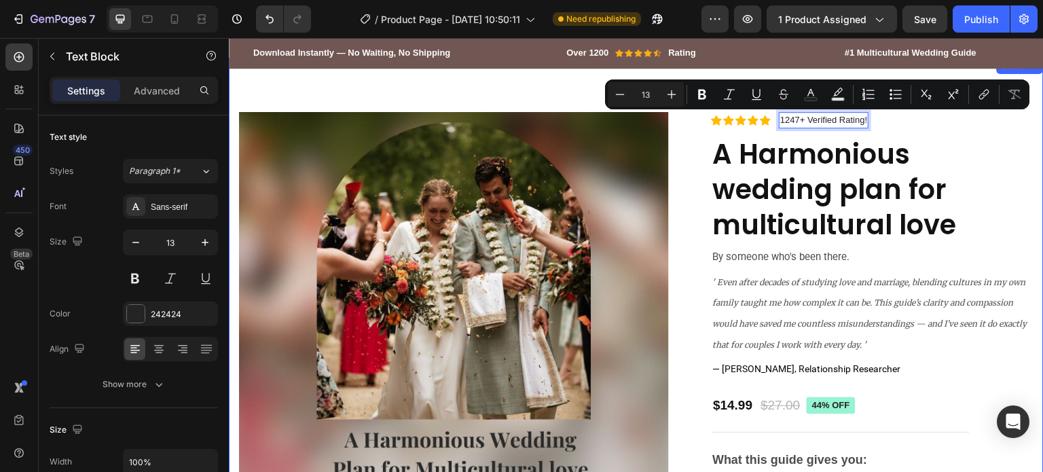
click at [786, 112] on div "1247+ Verified Rating!" at bounding box center [824, 120] width 90 height 16
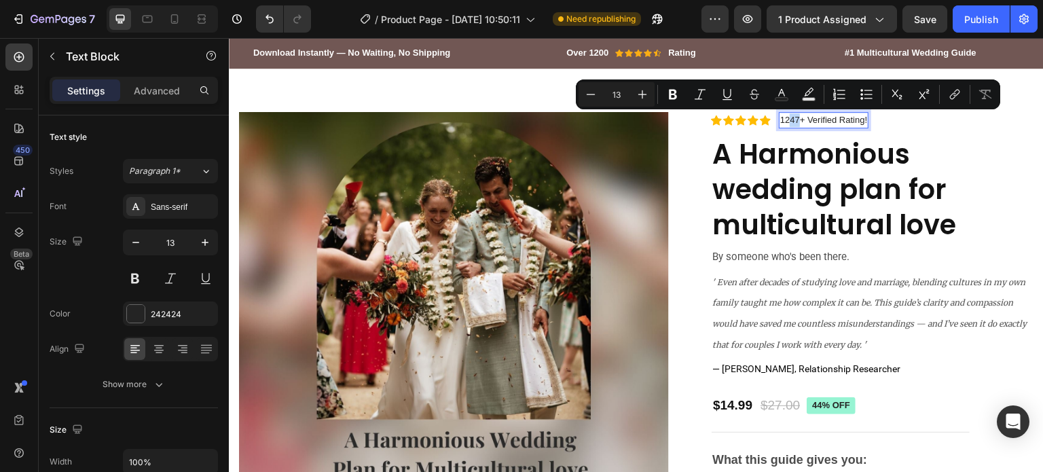
drag, startPoint x: 792, startPoint y: 116, endPoint x: 783, endPoint y: 116, distance: 8.1
click at [783, 116] on p "1247+ Verified Rating!" at bounding box center [823, 120] width 87 height 14
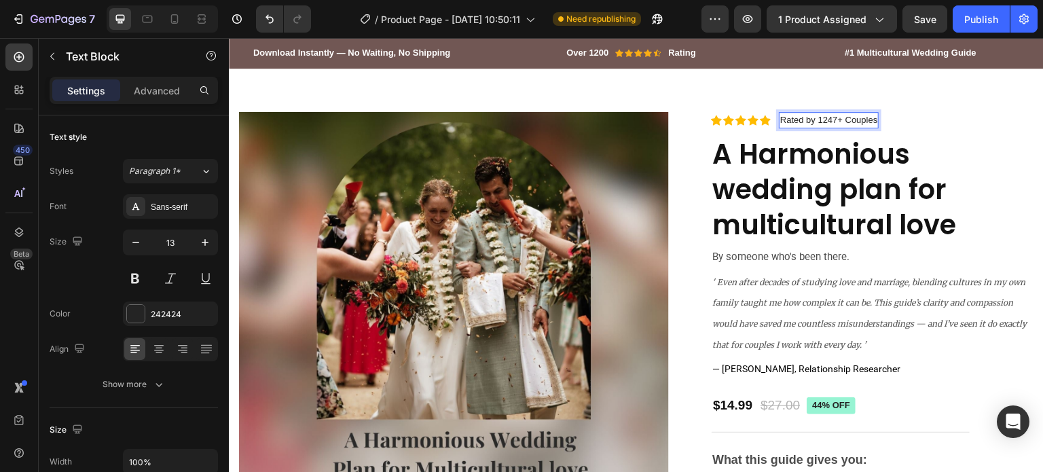
click at [830, 121] on p "Rated by 1247+ Couples" at bounding box center [828, 120] width 97 height 14
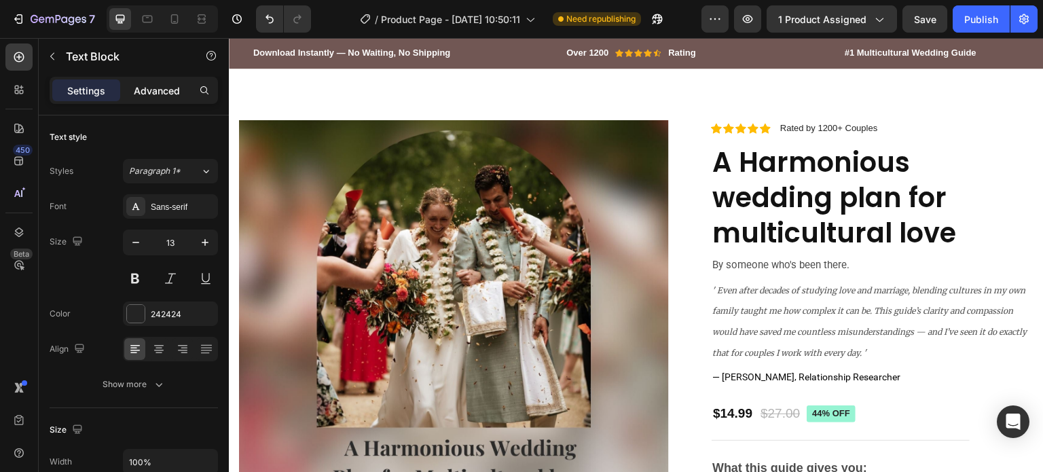
click at [134, 92] on p "Advanced" at bounding box center [157, 91] width 46 height 14
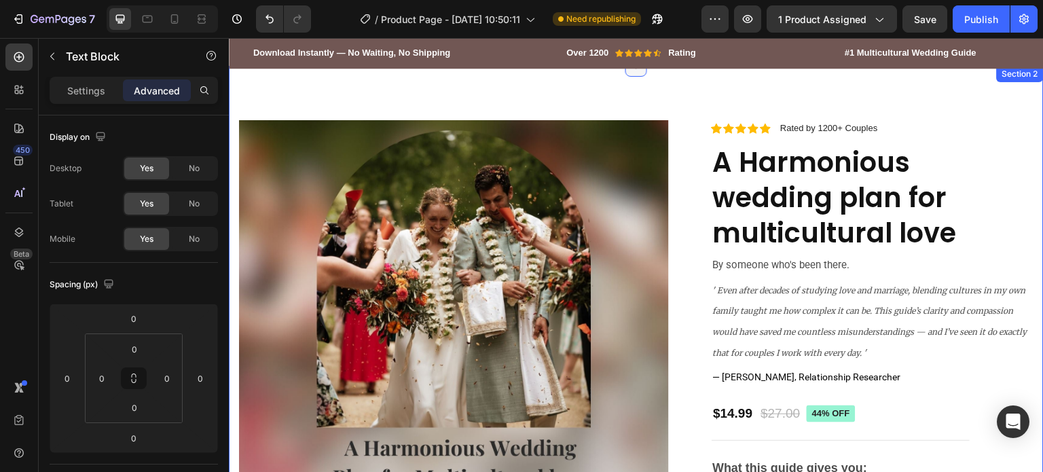
click at [632, 73] on div at bounding box center [636, 66] width 22 height 22
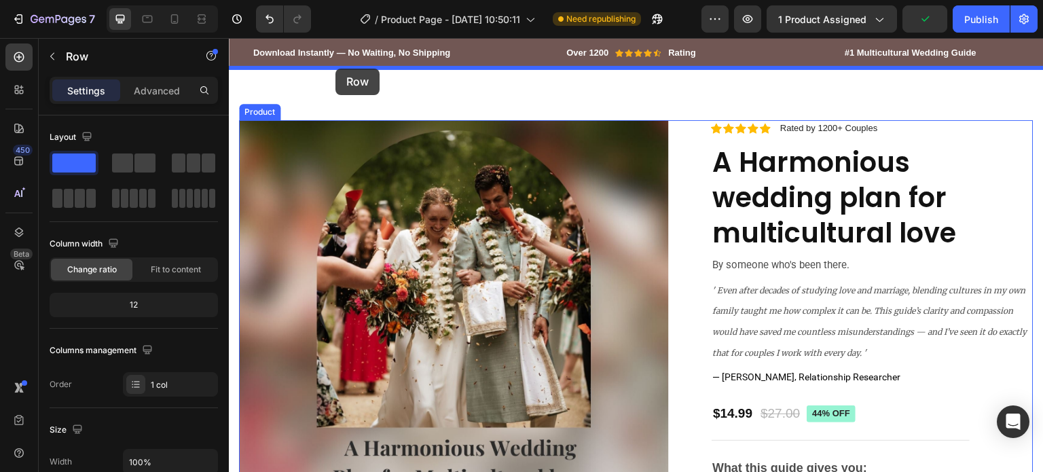
drag, startPoint x: 283, startPoint y: 261, endPoint x: 335, endPoint y: 69, distance: 199.1
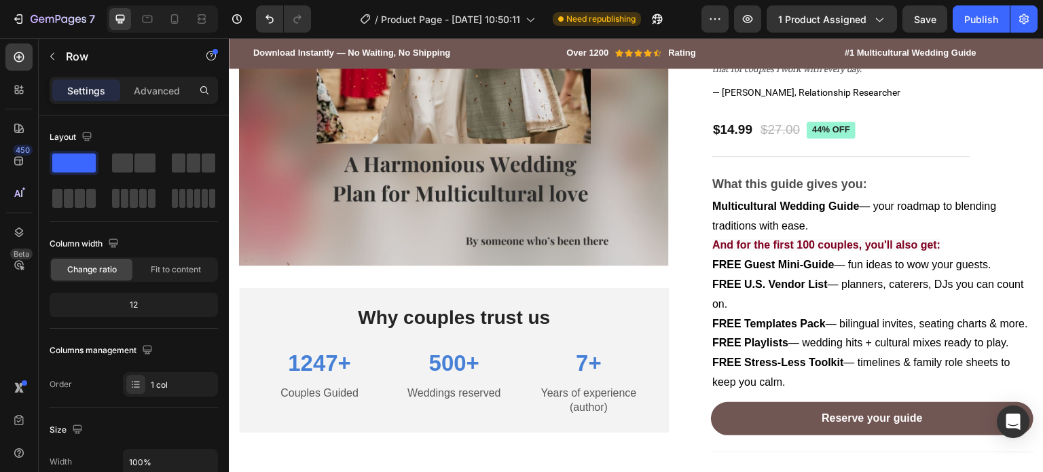
scroll to position [1013, 0]
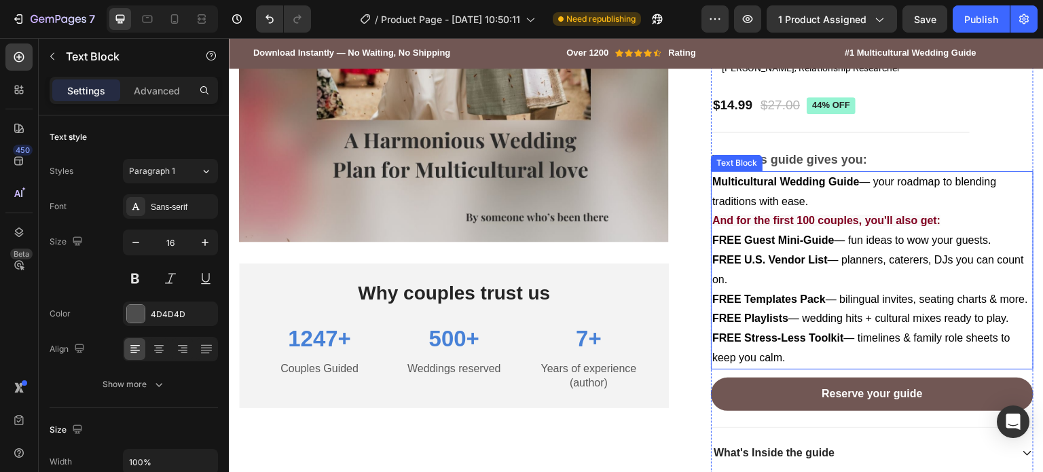
click at [779, 246] on p "FREE Guest Mini-Guide — fun ideas to wow your guests." at bounding box center [872, 241] width 320 height 20
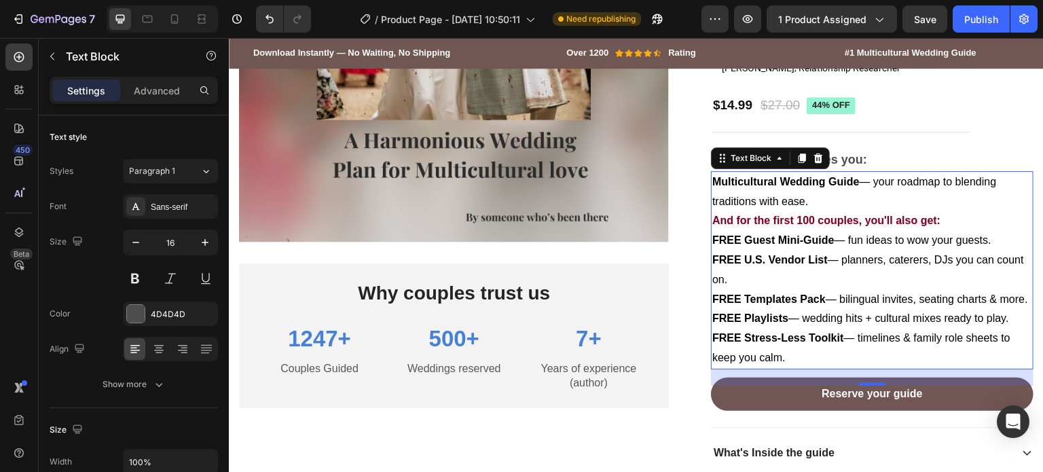
click at [760, 216] on strong "And for the first 100 couples, you'll also get:" at bounding box center [826, 221] width 228 height 12
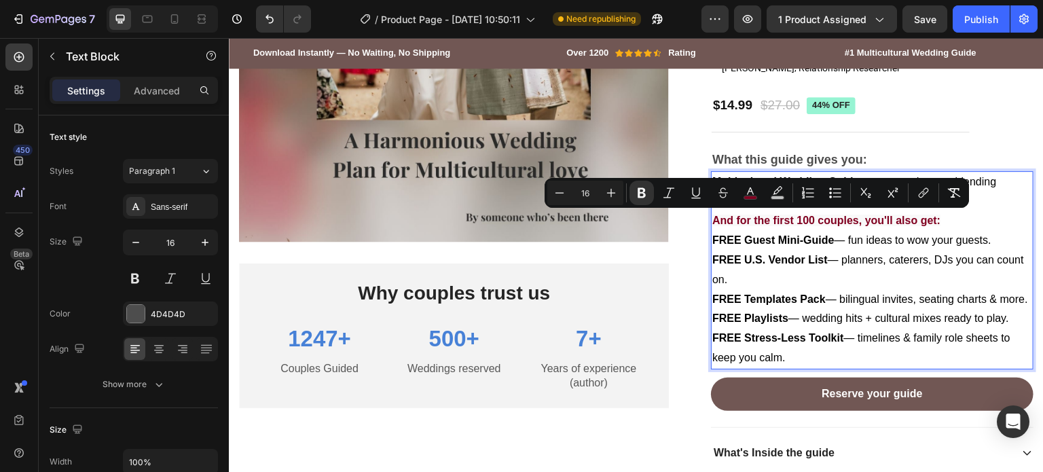
click at [738, 216] on strong "And for the first 100 couples, you'll also get:" at bounding box center [826, 221] width 228 height 12
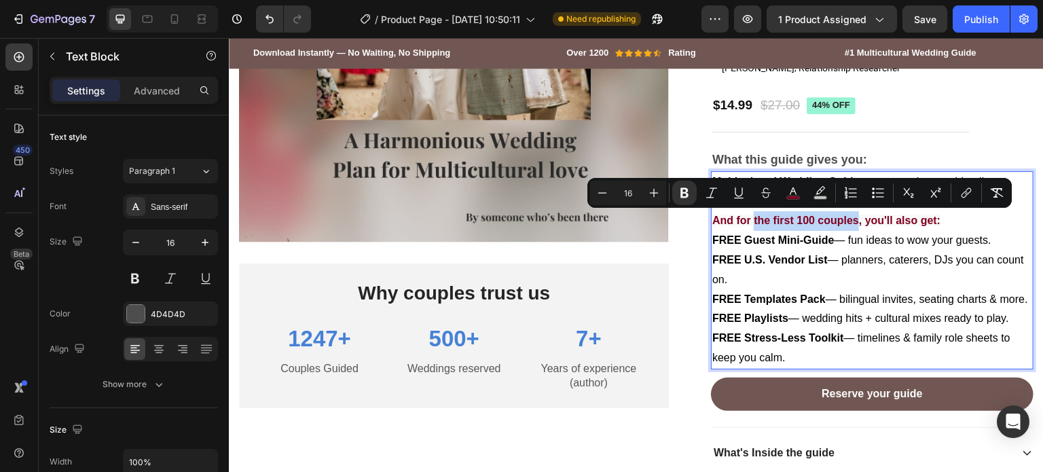
drag, startPoint x: 748, startPoint y: 218, endPoint x: 852, endPoint y: 221, distance: 103.9
click at [852, 221] on strong "And for the first 100 couples, you'll also get:" at bounding box center [826, 221] width 228 height 12
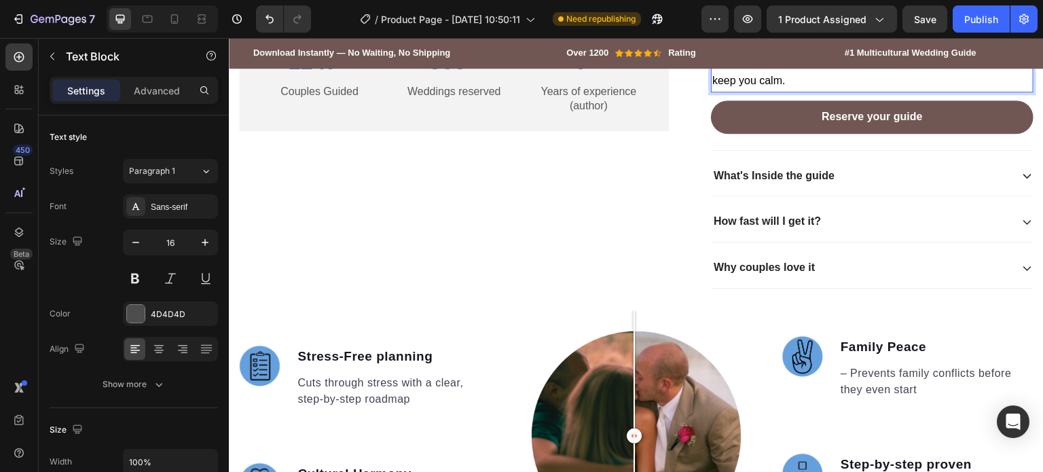
scroll to position [1288, 0]
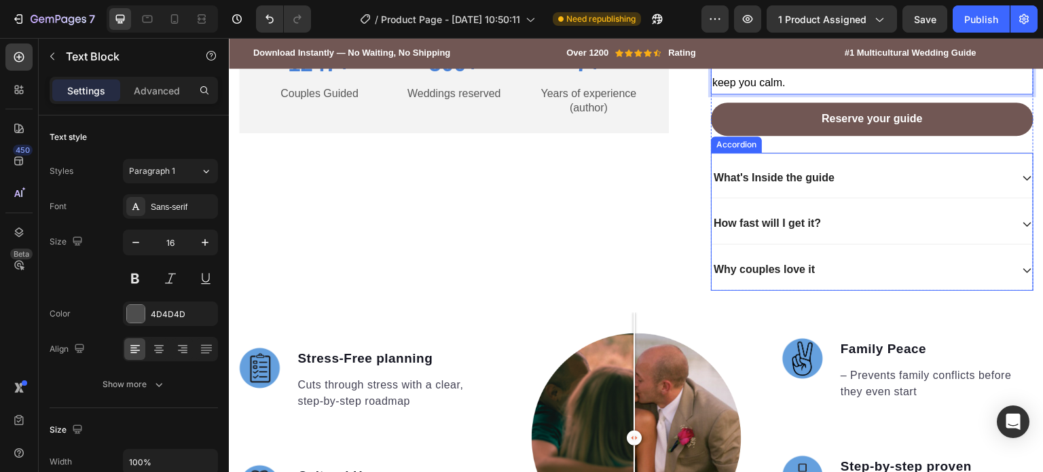
click at [895, 187] on div "What's Inside the guide" at bounding box center [861, 178] width 299 height 18
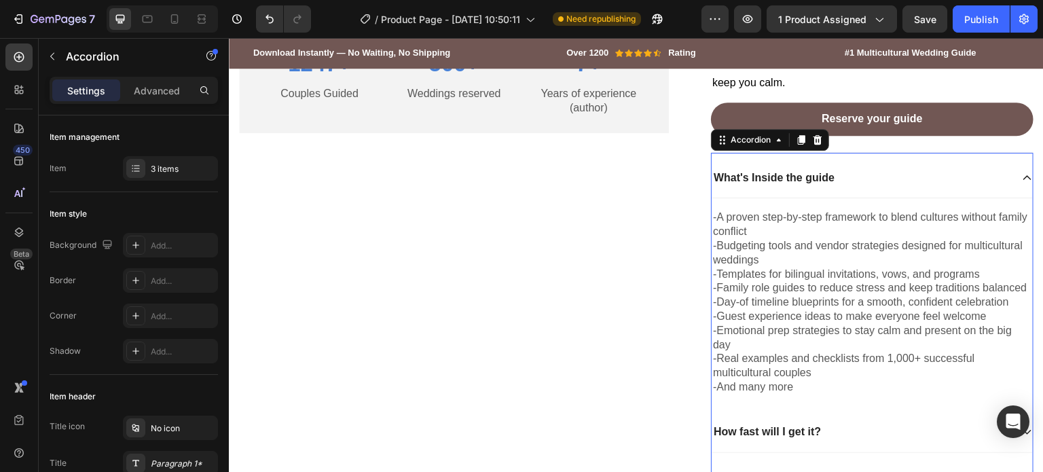
click at [896, 187] on div "What's Inside the guide" at bounding box center [861, 178] width 299 height 18
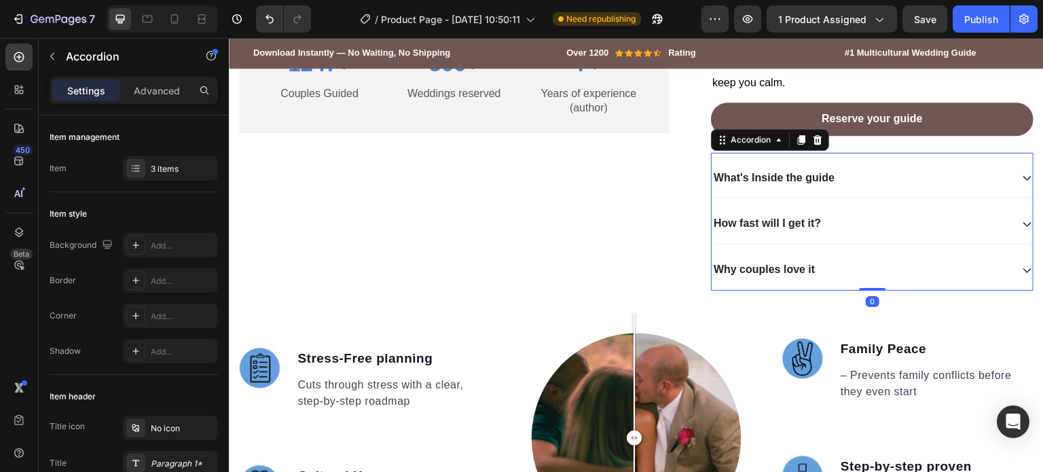
click at [795, 185] on p "What's Inside the guide" at bounding box center [774, 178] width 121 height 14
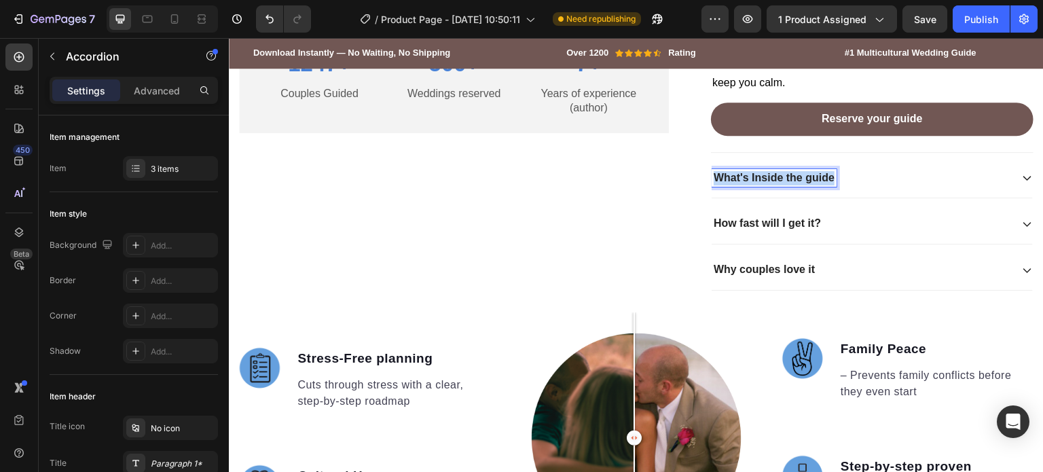
click at [795, 185] on p "What's Inside the guide" at bounding box center [774, 178] width 121 height 14
click at [886, 187] on div "How will I get the guide?" at bounding box center [861, 178] width 299 height 18
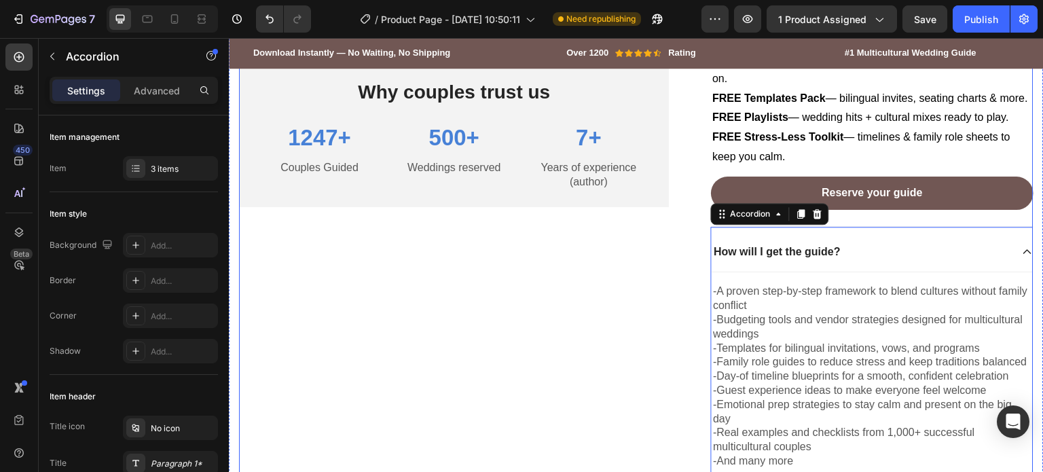
scroll to position [1217, 0]
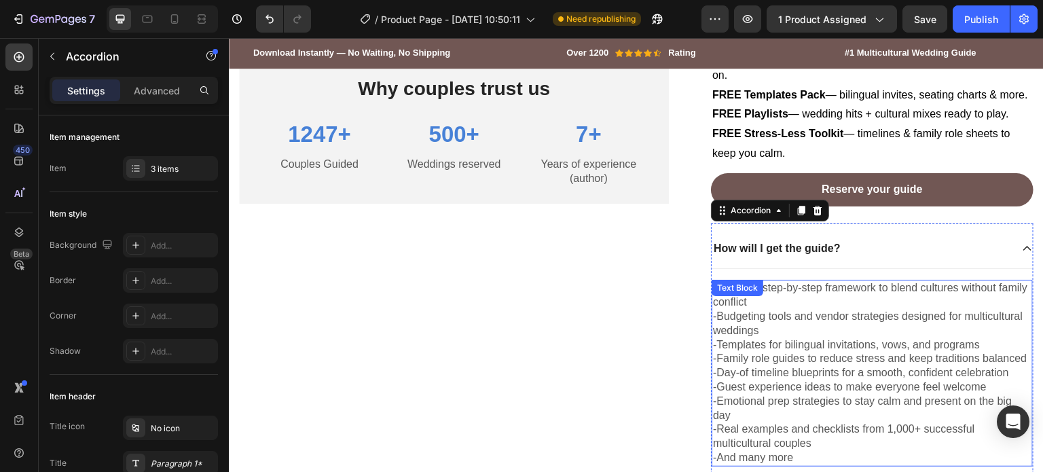
click at [832, 352] on p "-Templates for bilingual invitations, vows, and programs" at bounding box center [872, 345] width 318 height 14
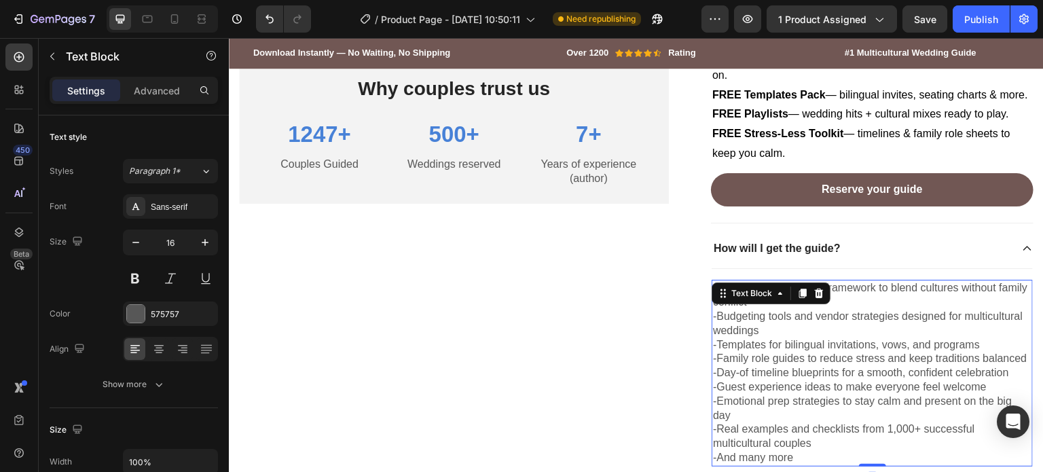
click at [832, 352] on p "-Templates for bilingual invitations, vows, and programs" at bounding box center [872, 345] width 318 height 14
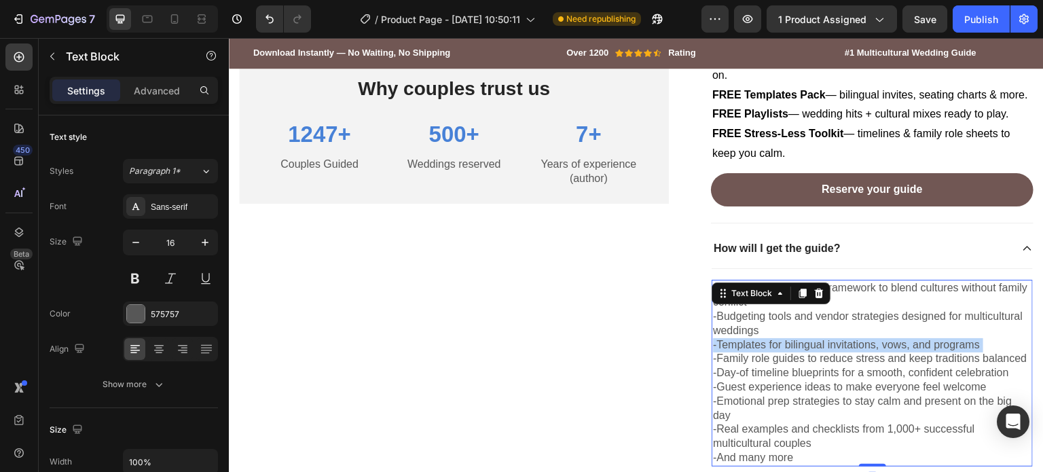
click at [832, 352] on p "-Templates for bilingual invitations, vows, and programs" at bounding box center [872, 345] width 318 height 14
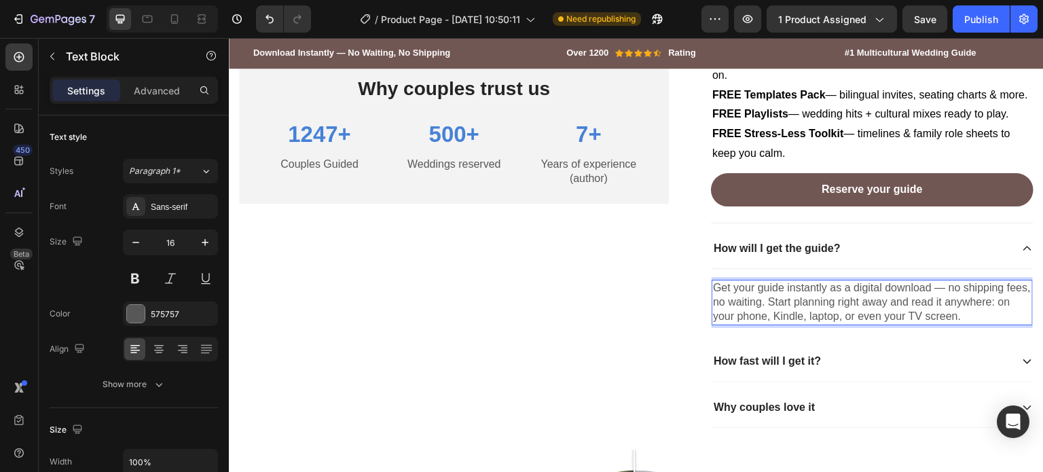
scroll to position [1298, 0]
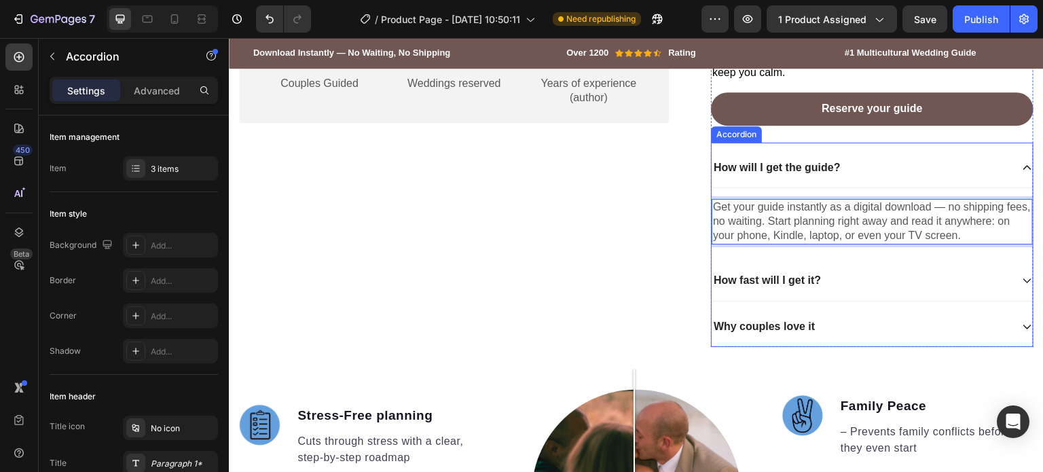
click at [819, 290] on div "How fast will I get it?" at bounding box center [861, 281] width 299 height 18
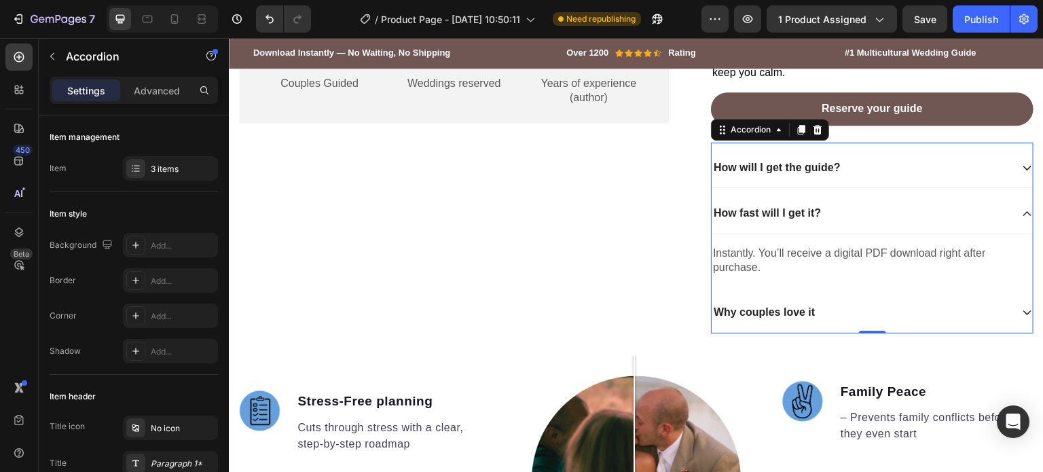
click at [845, 223] on div "How fast will I get it?" at bounding box center [861, 213] width 299 height 18
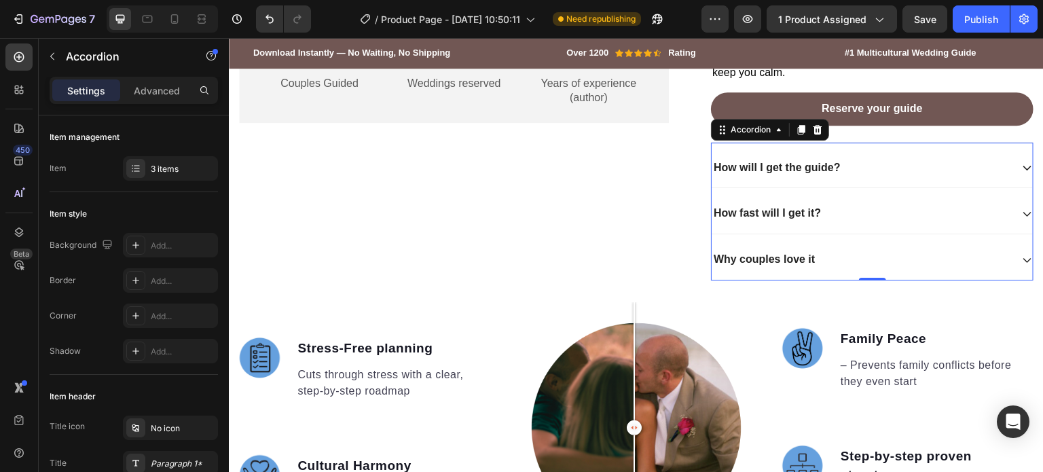
click at [830, 280] on div "Why couples love it" at bounding box center [872, 260] width 321 height 41
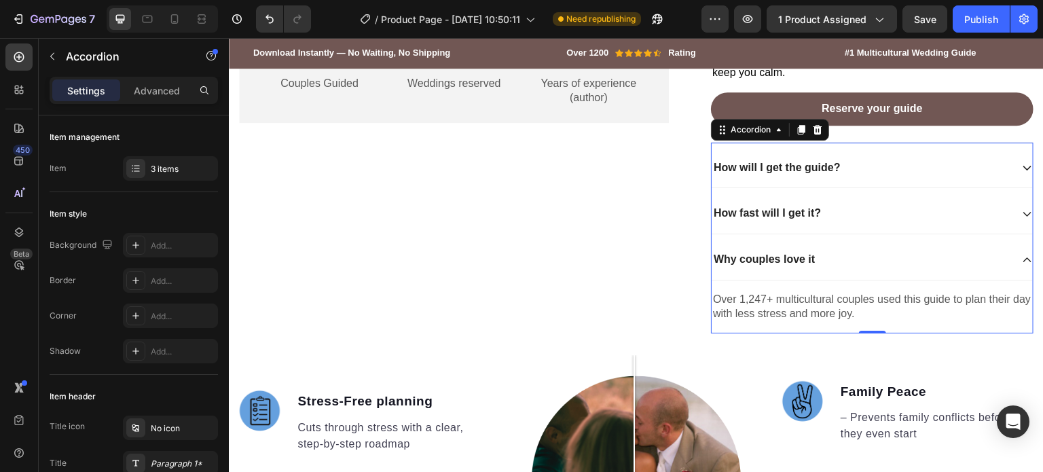
click at [830, 280] on div "Why couples love it" at bounding box center [872, 260] width 321 height 41
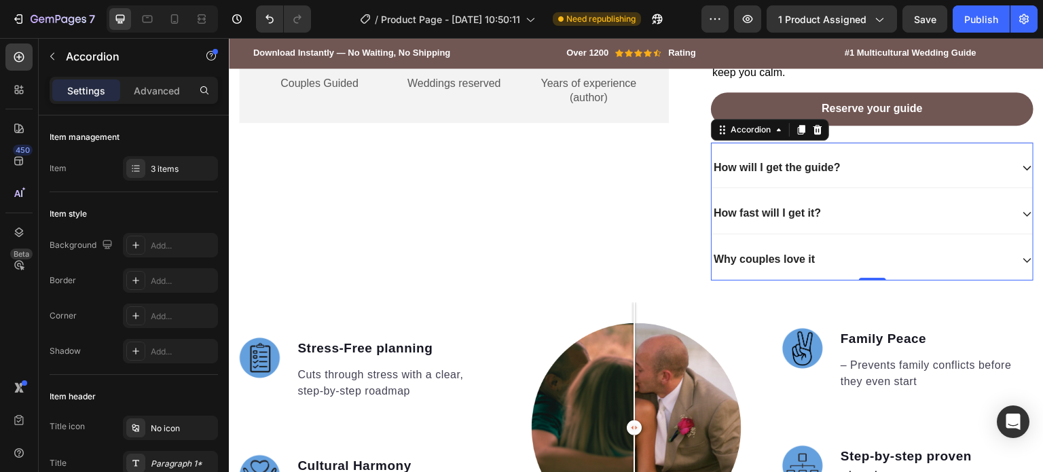
click at [830, 280] on div "Why couples love it" at bounding box center [872, 260] width 321 height 41
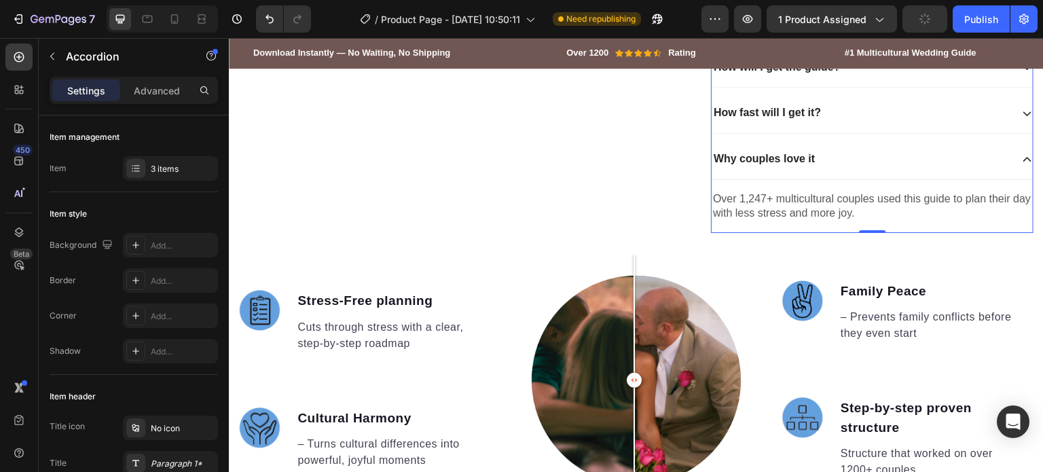
scroll to position [1399, 0]
click at [767, 164] on strong "Why couples love it" at bounding box center [764, 159] width 101 height 12
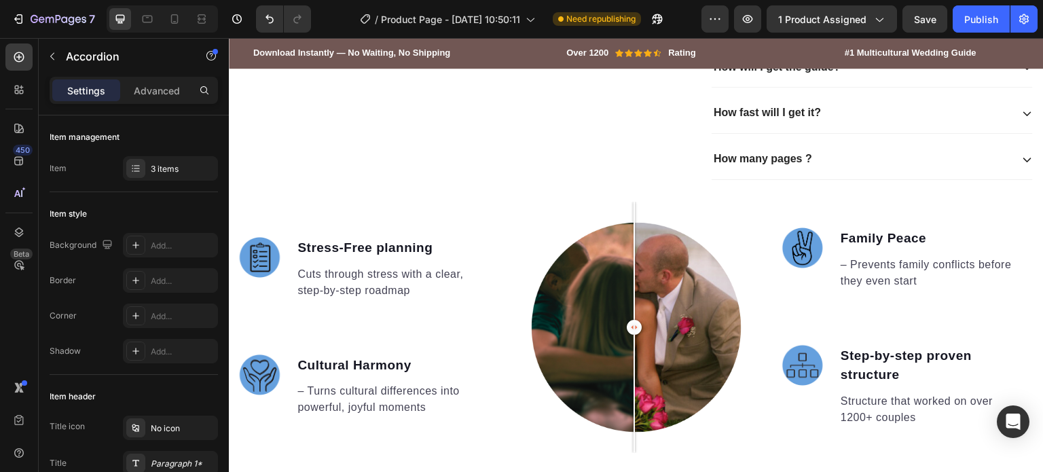
click at [860, 168] on div "How many pages ?" at bounding box center [861, 159] width 299 height 18
